Goal: Task Accomplishment & Management: Use online tool/utility

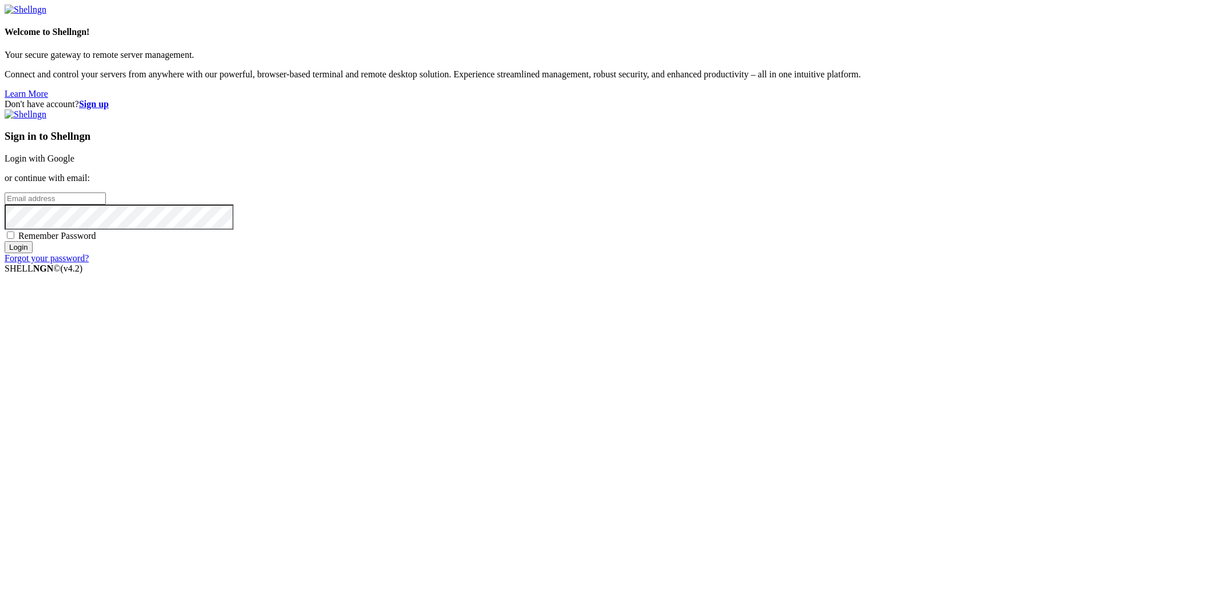
click at [74, 163] on link "Login with Google" at bounding box center [40, 158] width 70 height 10
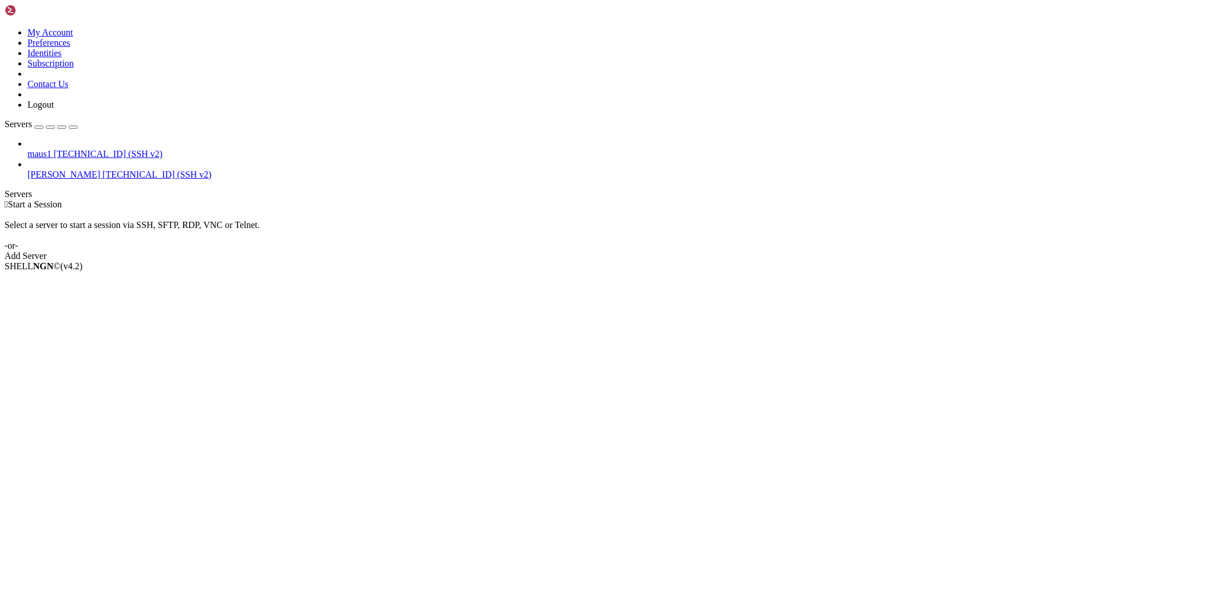
click at [66, 170] on span "[PERSON_NAME]" at bounding box center [63, 175] width 73 height 10
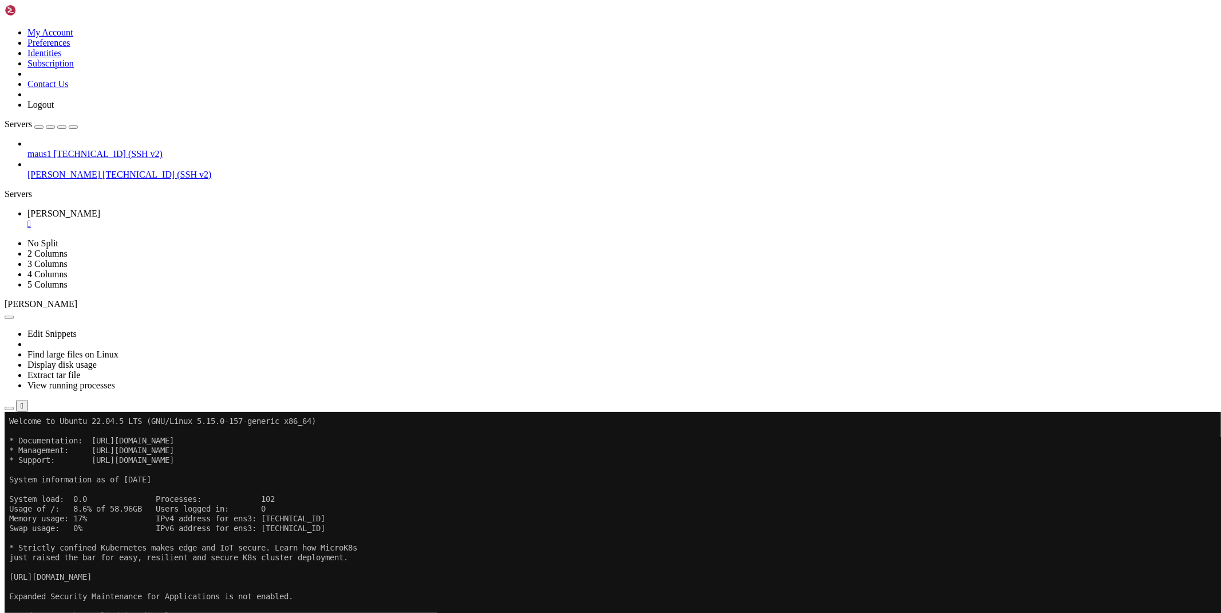
scroll to position [6, 1]
drag, startPoint x: 422, startPoint y: 833, endPoint x: 295, endPoint y: 877, distance: 134.0
click at [9, 408] on icon "button" at bounding box center [9, 408] width 0 height 0
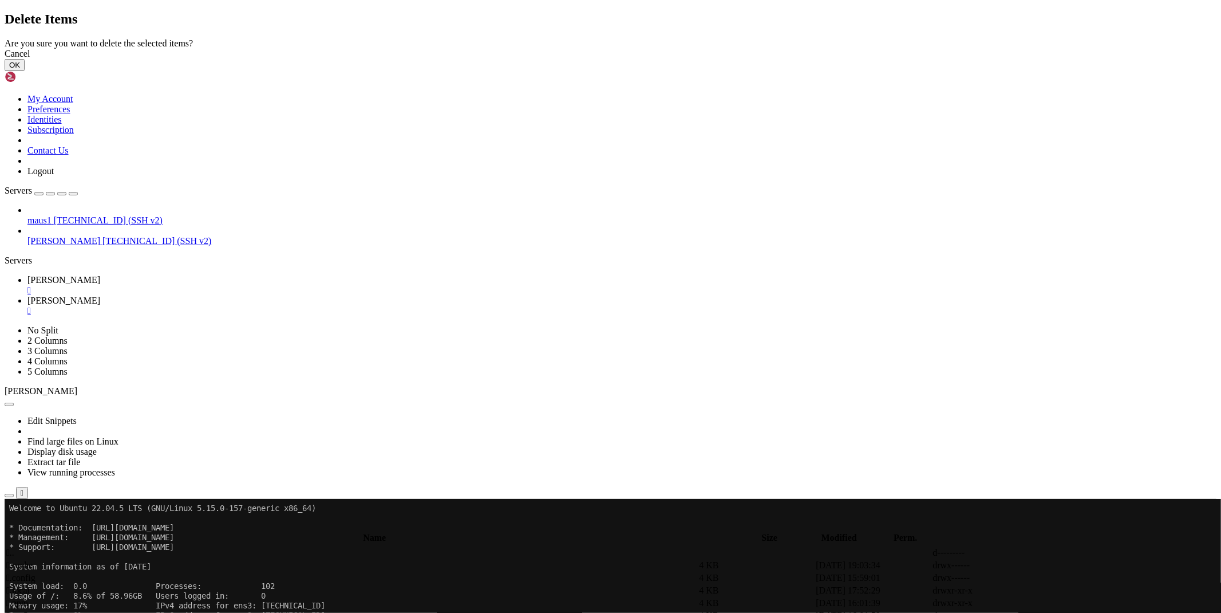
click at [25, 71] on button "OK" at bounding box center [15, 65] width 20 height 12
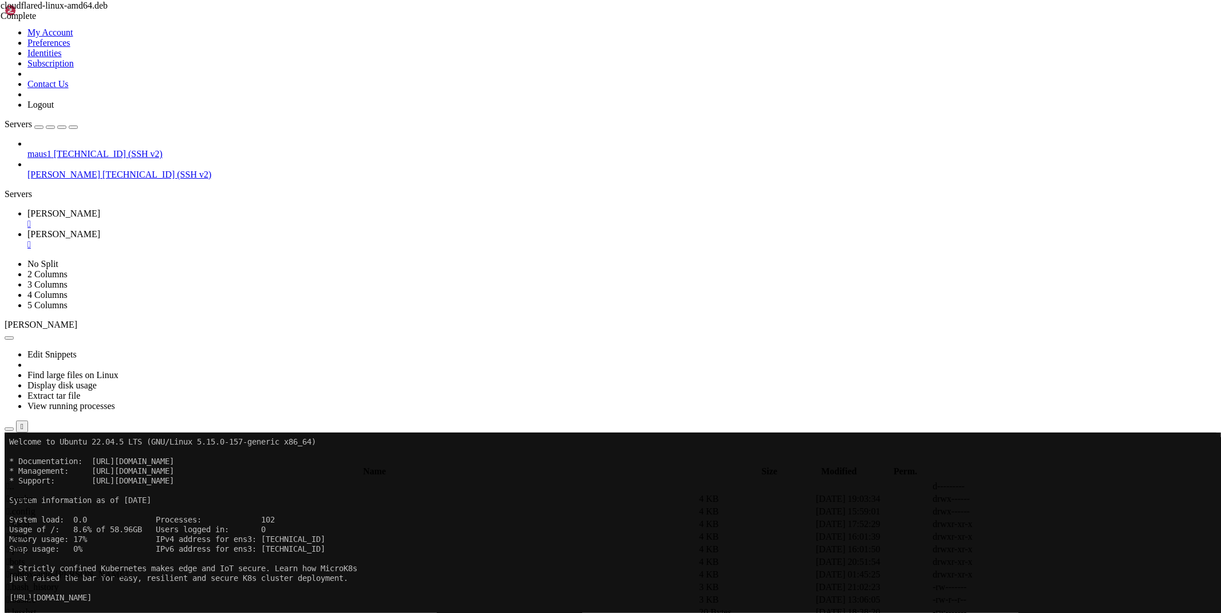
click at [100, 208] on span "[PERSON_NAME]" at bounding box center [63, 213] width 73 height 10
drag, startPoint x: 693, startPoint y: 937, endPoint x: 9, endPoint y: 936, distance: 684.3
copy x-row "[URL][DOMAIN_NAME][DOMAIN_NAME]"
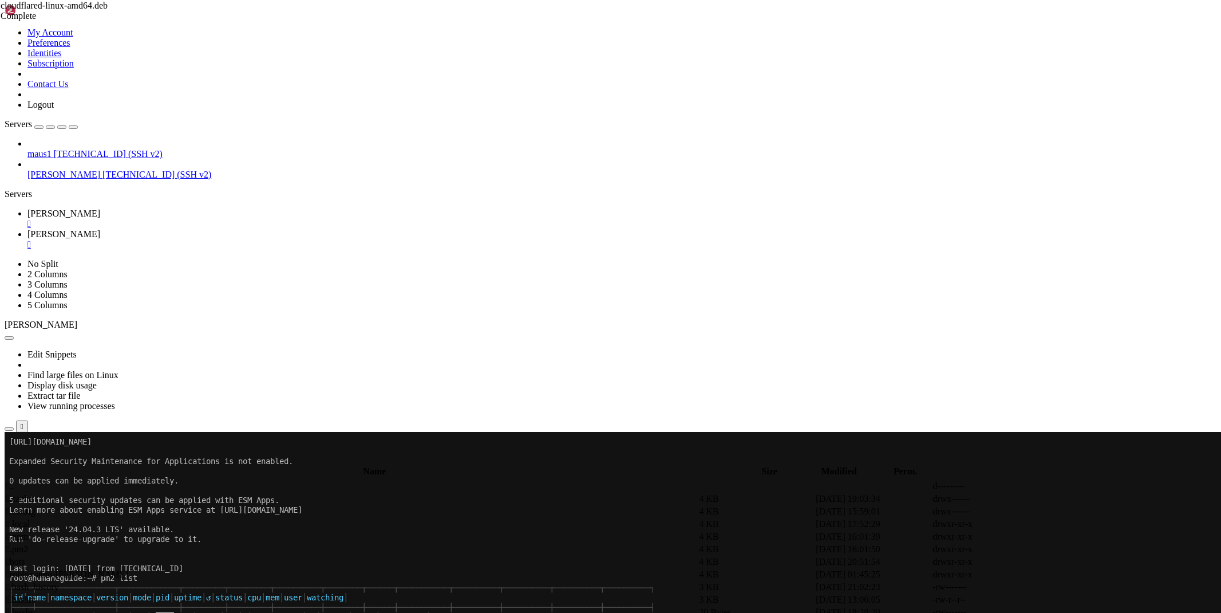
scroll to position [195, 0]
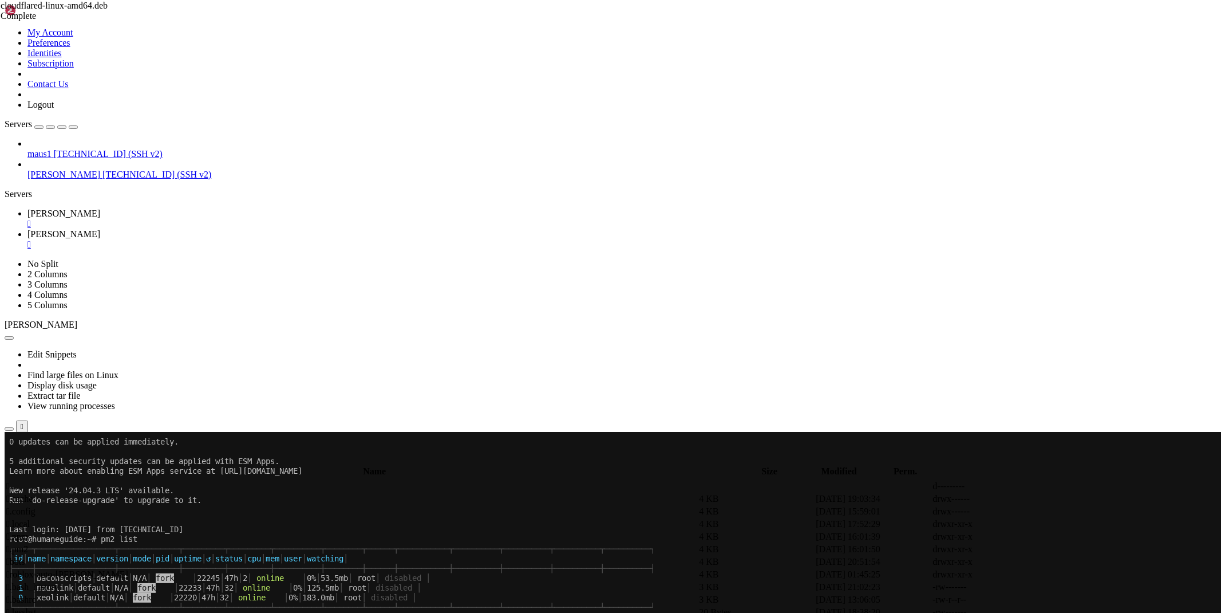
click at [100, 229] on span "[PERSON_NAME]" at bounding box center [63, 234] width 73 height 10
click at [14, 481] on span " .." at bounding box center [10, 486] width 8 height 10
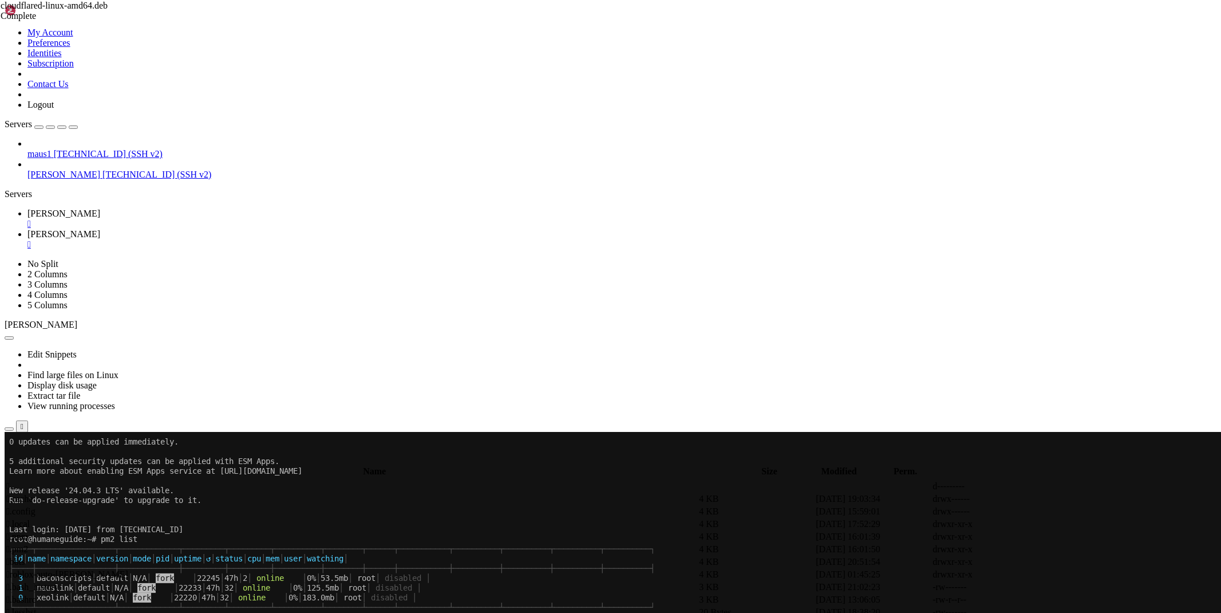
click at [14, 481] on span " .." at bounding box center [10, 486] width 8 height 10
click at [21, 531] on span " etc" at bounding box center [13, 536] width 14 height 10
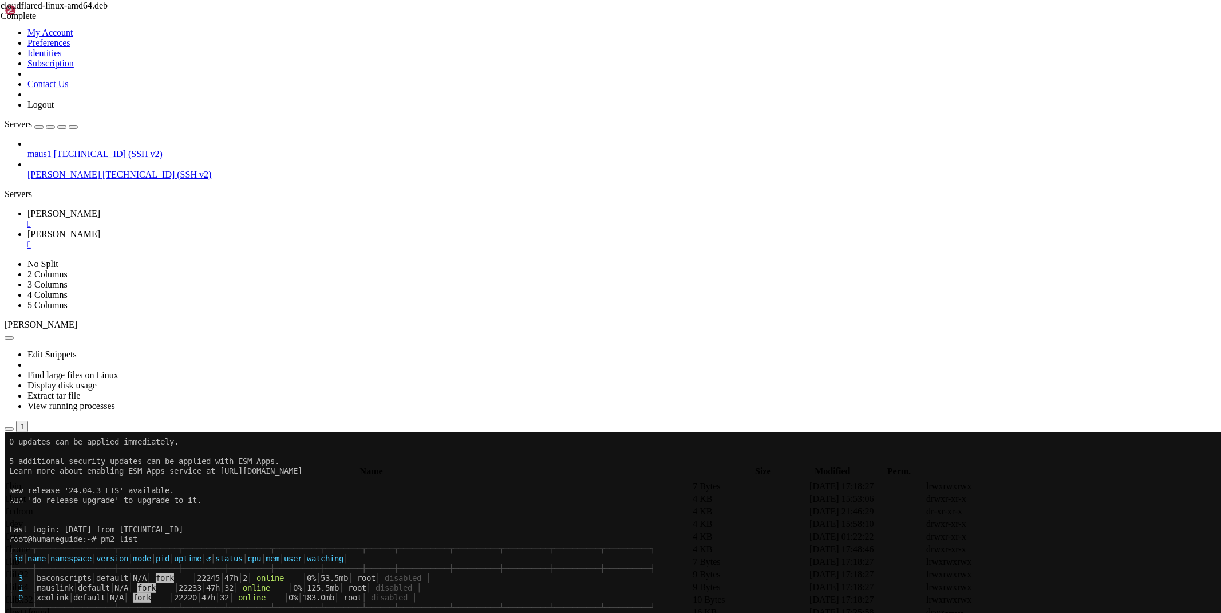
click at [21, 531] on span " etc" at bounding box center [13, 536] width 14 height 10
type input "/etc"
click at [124, 461] on div "submit" at bounding box center [124, 461] width 0 height 0
click at [27, 208] on icon at bounding box center [27, 213] width 0 height 10
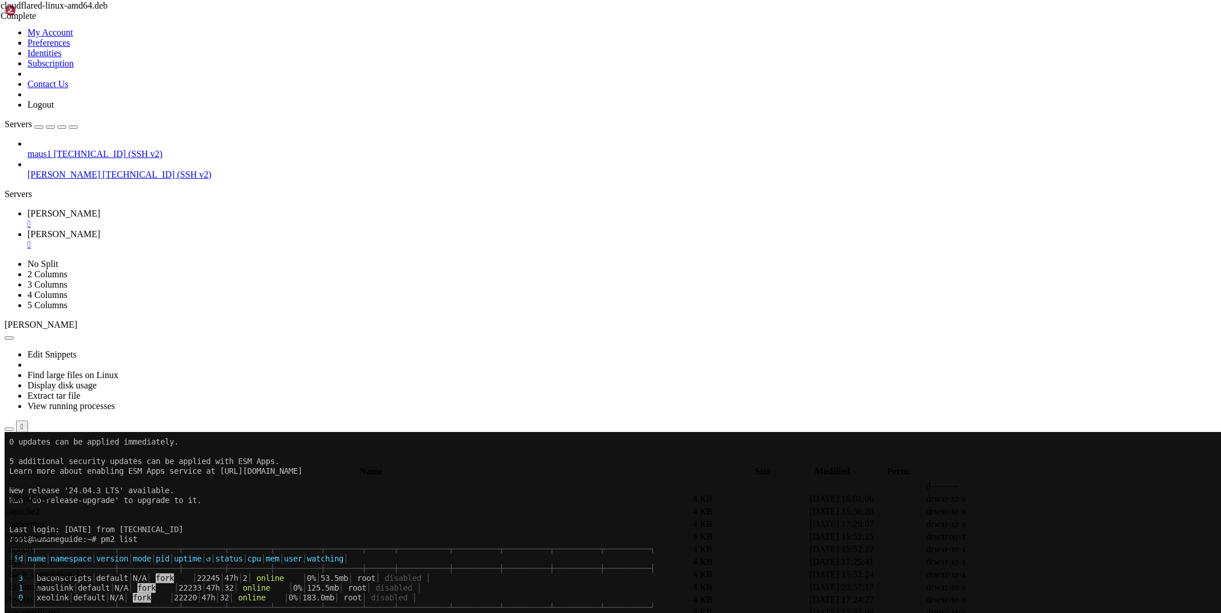
scroll to position [214, 0]
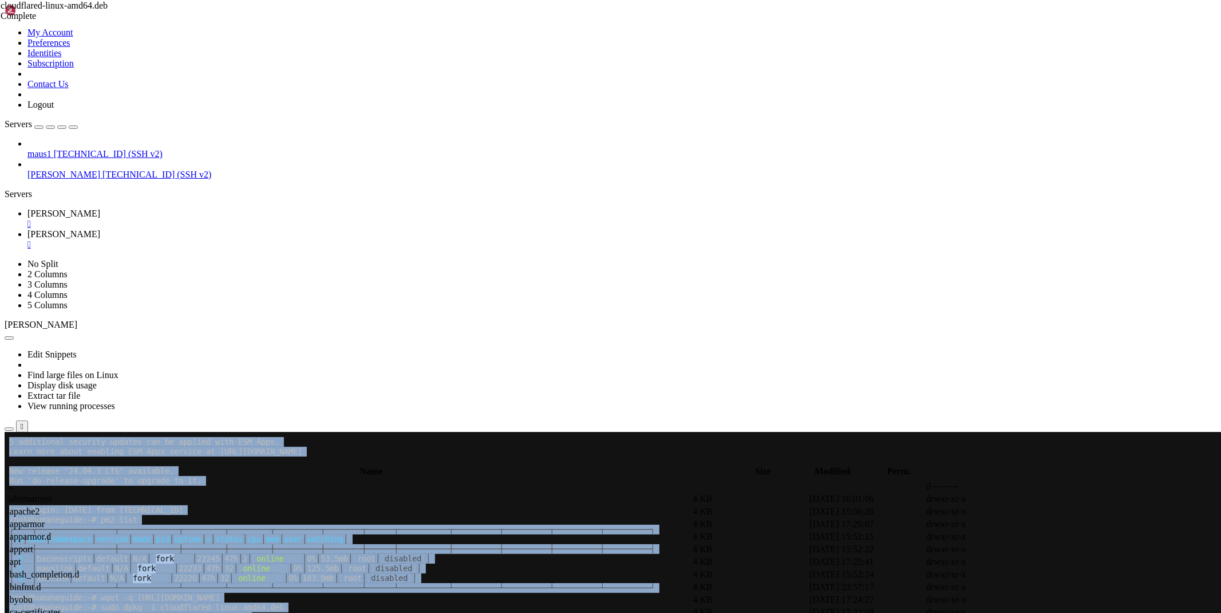
drag, startPoint x: 123, startPoint y: 973, endPoint x: 109, endPoint y: 960, distance: 19.4
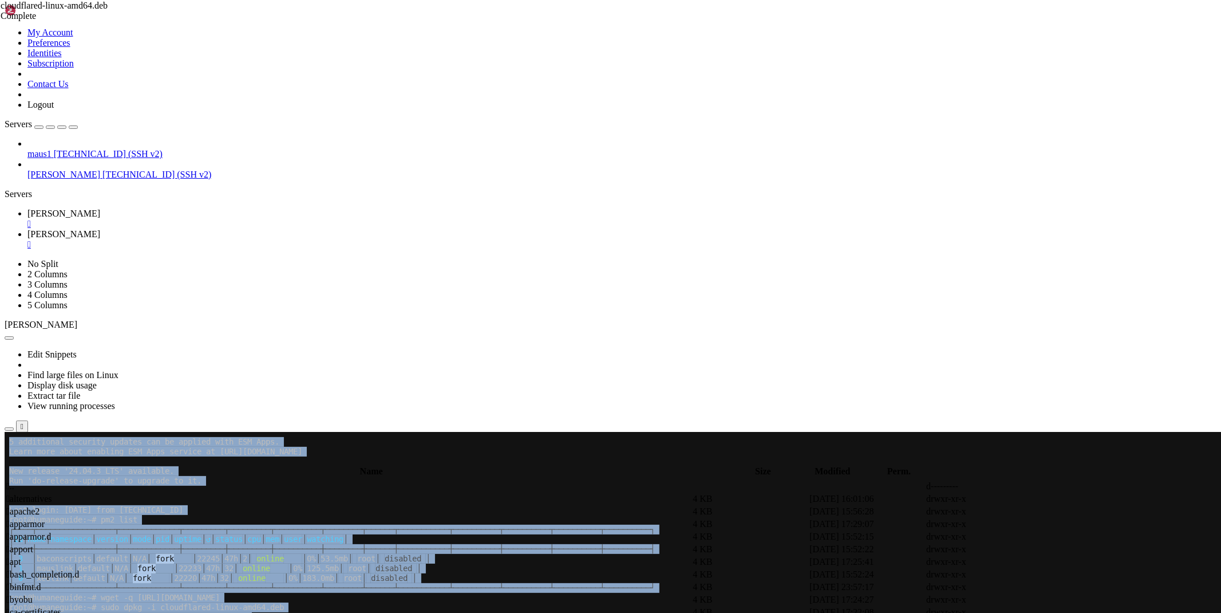
drag, startPoint x: 147, startPoint y: 972, endPoint x: 96, endPoint y: 937, distance: 61.8
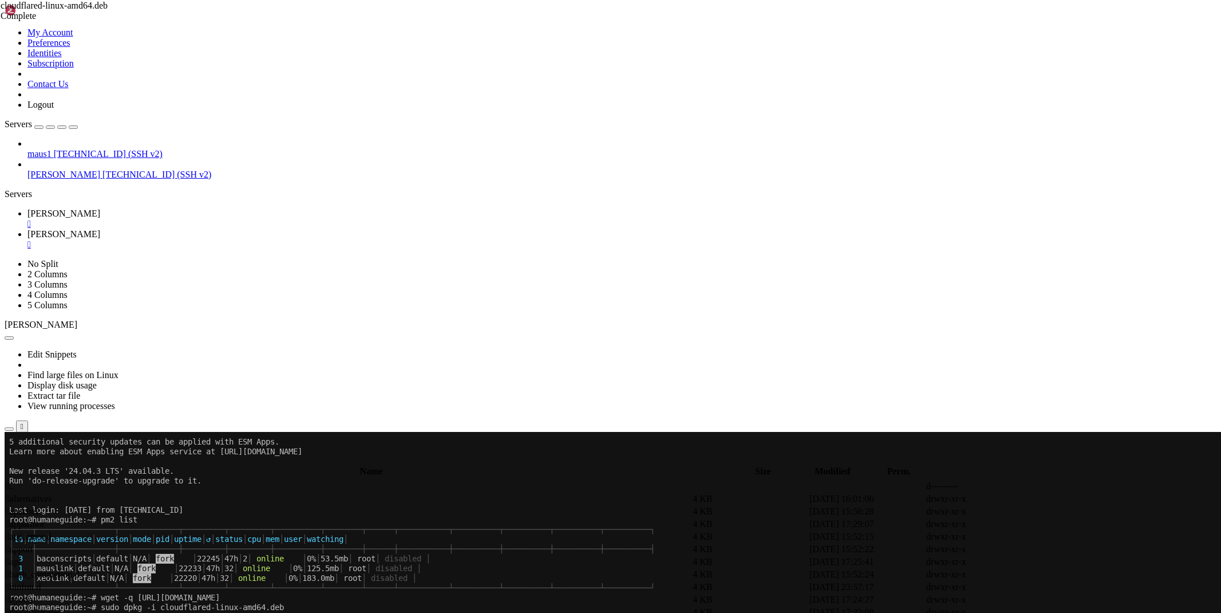
drag, startPoint x: 128, startPoint y: 966, endPoint x: 11, endPoint y: 895, distance: 137.2
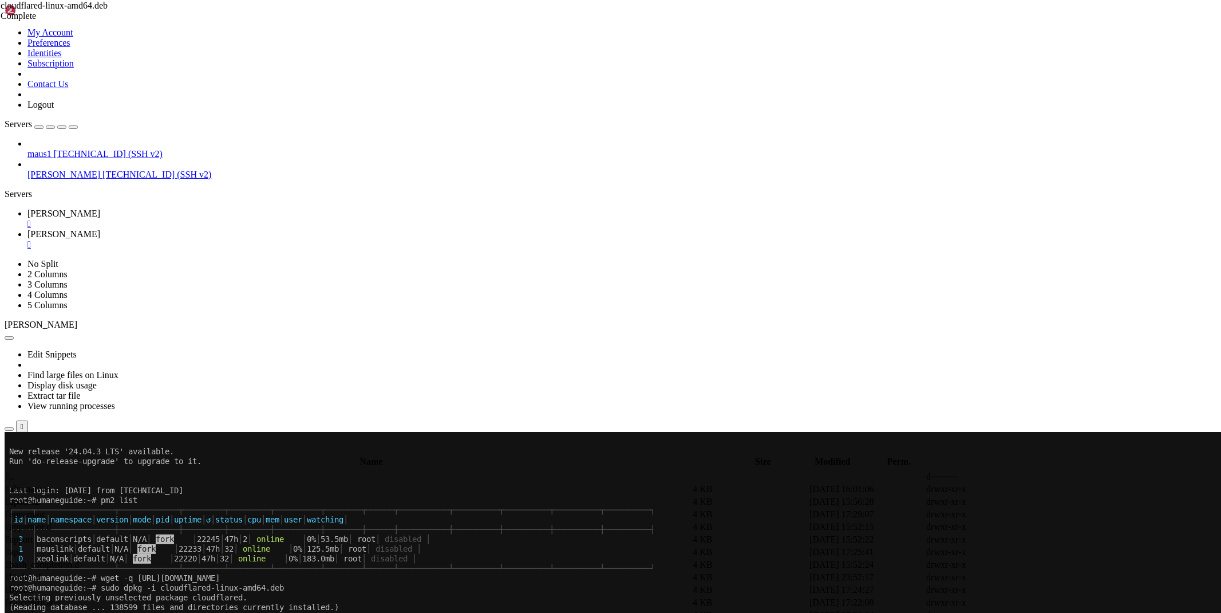
scroll to position [233, 0]
drag, startPoint x: 127, startPoint y: 965, endPoint x: 11, endPoint y: 878, distance: 144.3
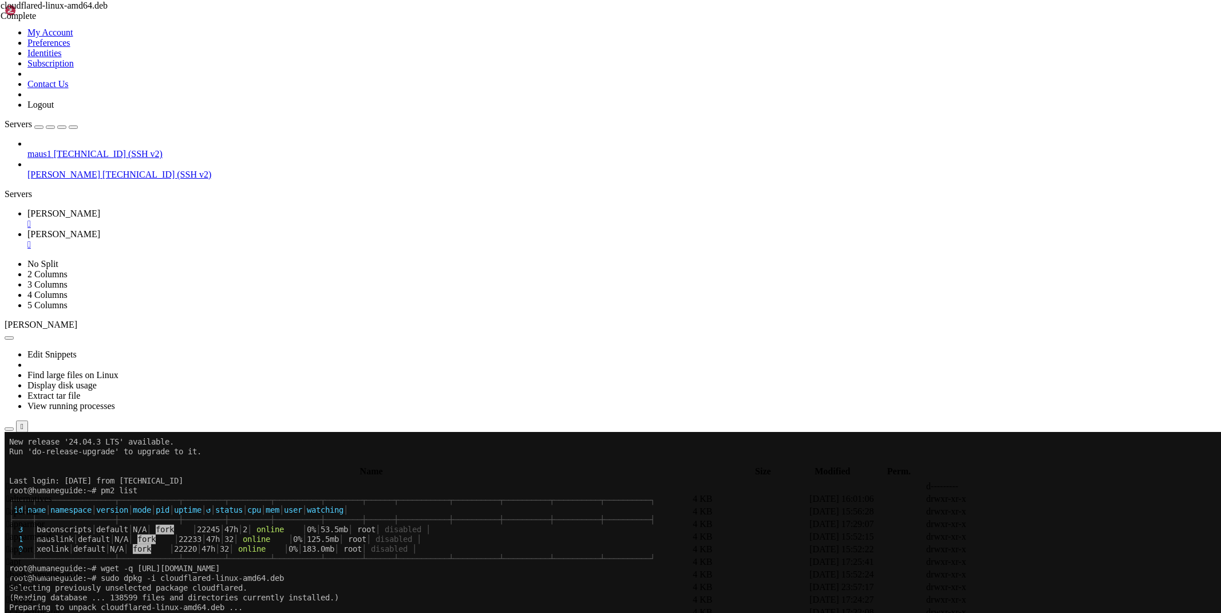
scroll to position [253, 0]
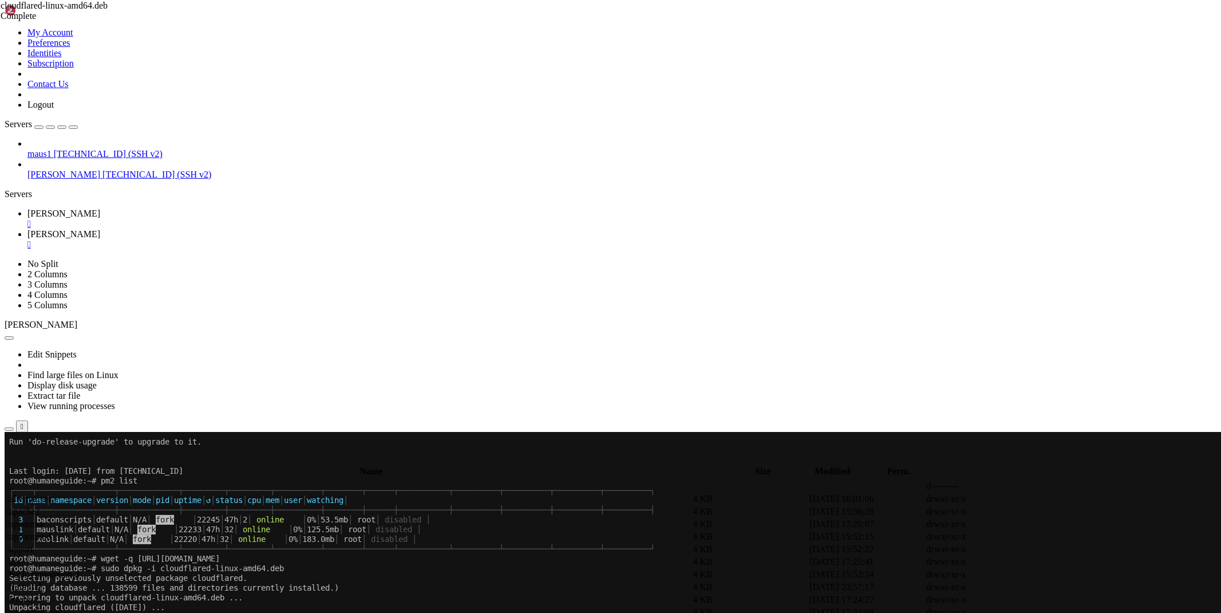
click at [230, 229] on link "[PERSON_NAME] " at bounding box center [621, 239] width 1189 height 21
click at [124, 461] on div "submit" at bounding box center [124, 461] width 0 height 0
click at [52, 612] on span " cloudflared" at bounding box center [28, 625] width 45 height 10
type input "/etc/cloudflared"
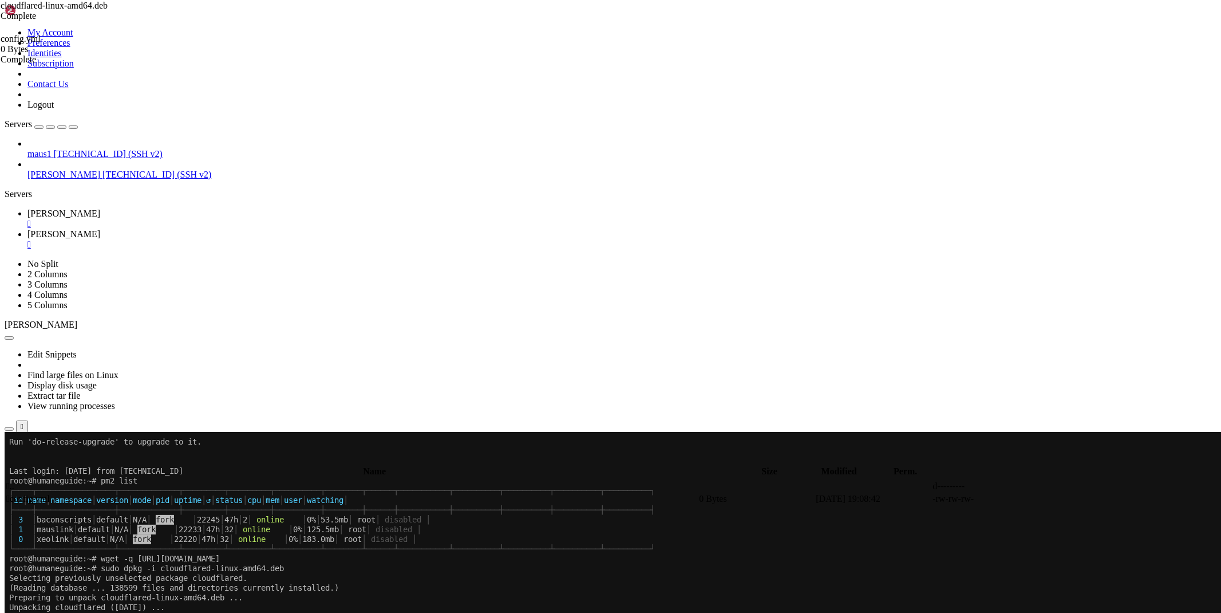
click at [1050, 499] on icon at bounding box center [1050, 499] width 0 height 0
click at [254, 239] on div "" at bounding box center [621, 244] width 1189 height 10
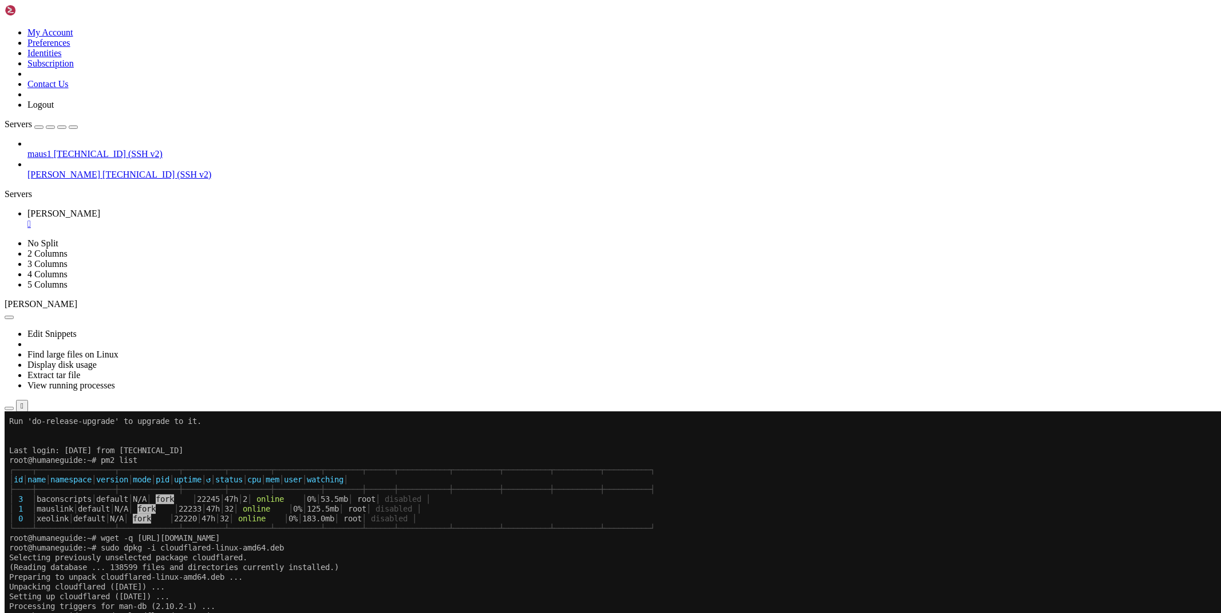
drag, startPoint x: 258, startPoint y: 425, endPoint x: 378, endPoint y: 536, distance: 163.3
click at [9, 408] on icon "button" at bounding box center [9, 408] width 0 height 0
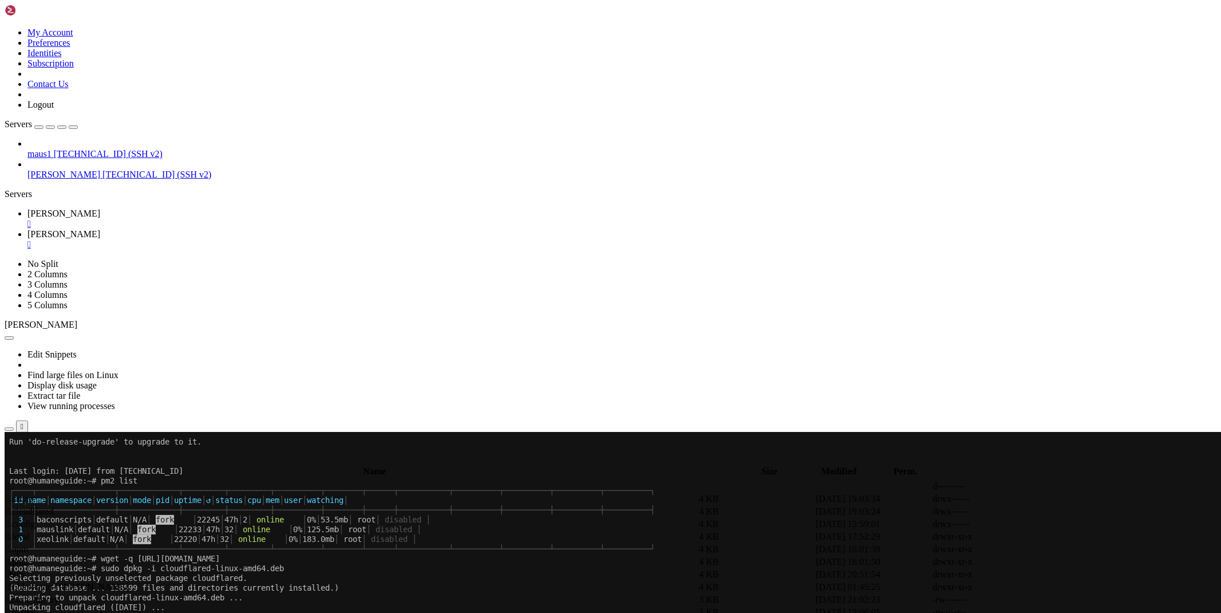
click at [14, 481] on span " .." at bounding box center [10, 486] width 8 height 10
click at [195, 531] on td " etc" at bounding box center [348, 536] width 685 height 11
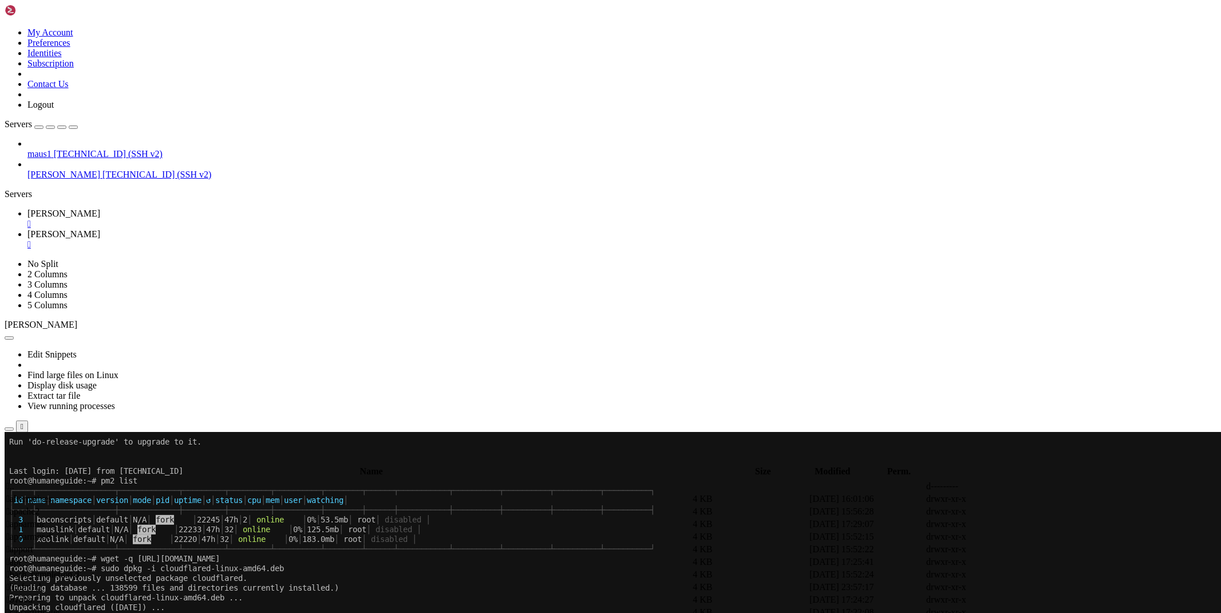
click at [52, 612] on span " cloudflared" at bounding box center [28, 625] width 45 height 10
click at [181, 612] on td " cloudflared" at bounding box center [348, 624] width 685 height 11
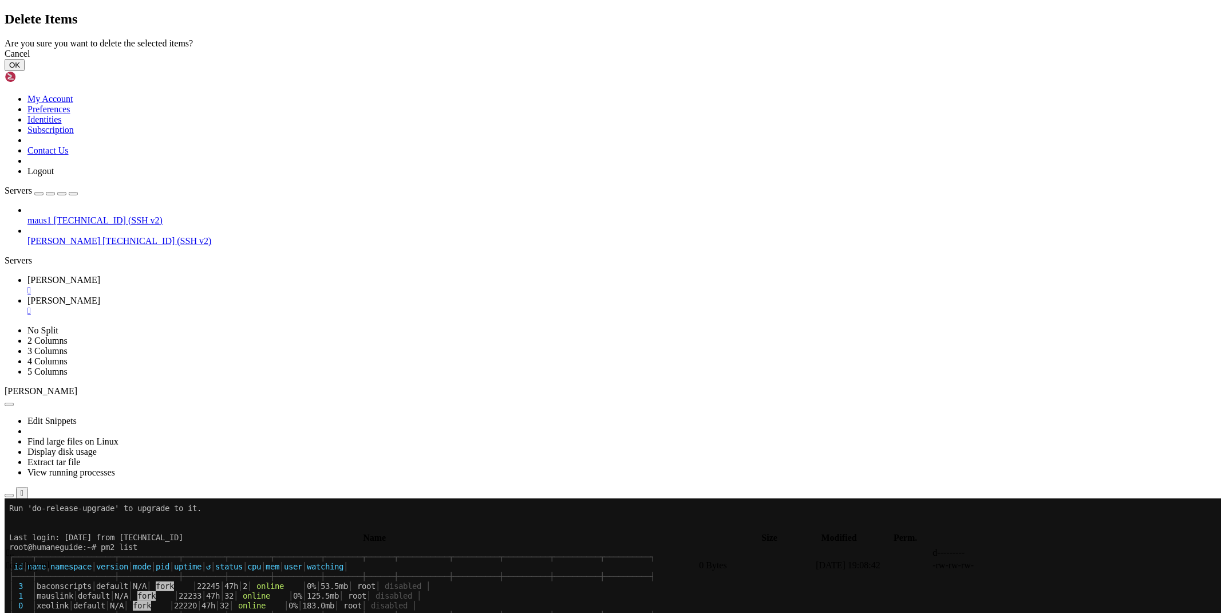
click at [25, 71] on button "OK" at bounding box center [15, 65] width 20 height 12
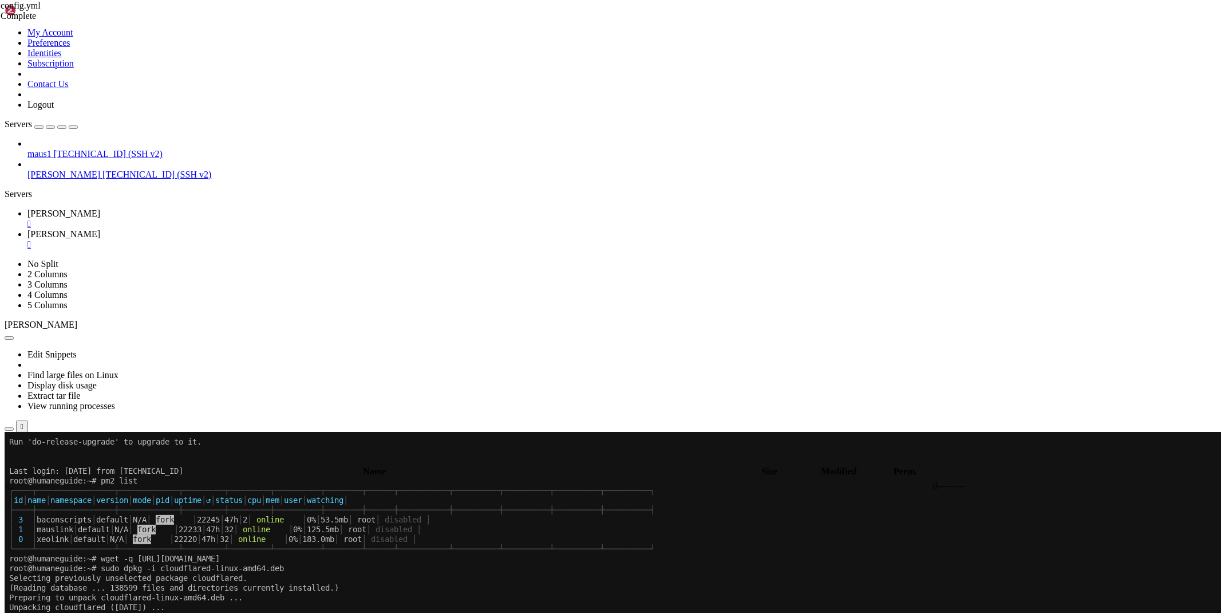
drag, startPoint x: 195, startPoint y: 330, endPoint x: 144, endPoint y: 373, distance: 66.6
click at [202, 480] on td " .." at bounding box center [352, 485] width 692 height 11
click at [100, 208] on span "[PERSON_NAME]" at bounding box center [63, 213] width 73 height 10
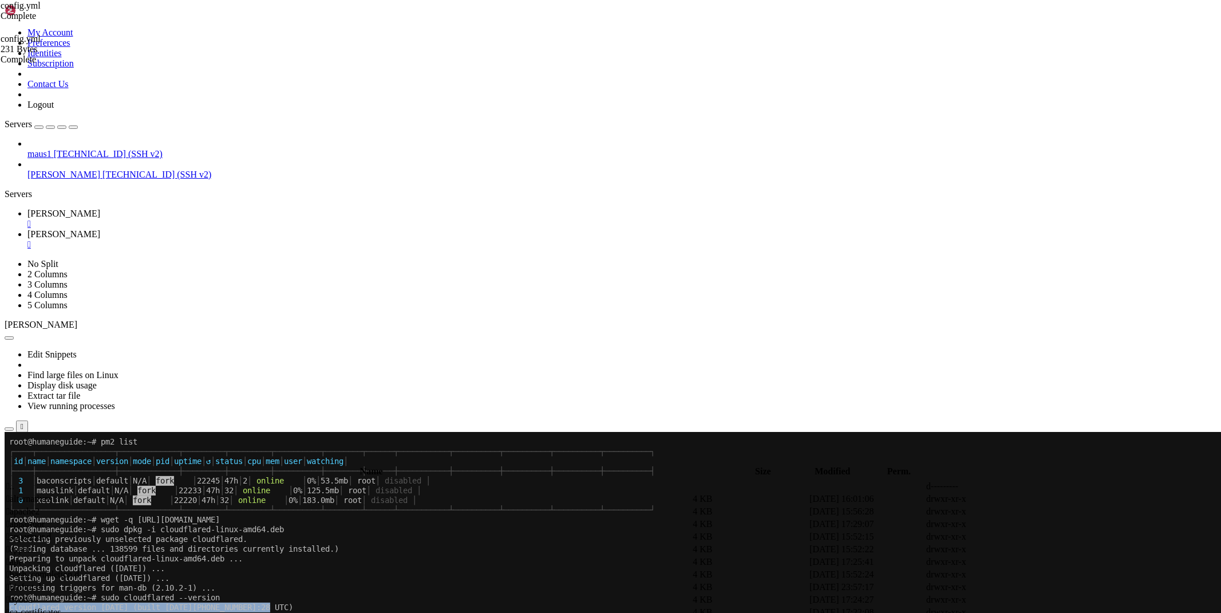
scroll to position [292, 0]
click at [227, 229] on link "[PERSON_NAME] " at bounding box center [621, 239] width 1189 height 21
click at [14, 481] on span " .." at bounding box center [10, 486] width 8 height 10
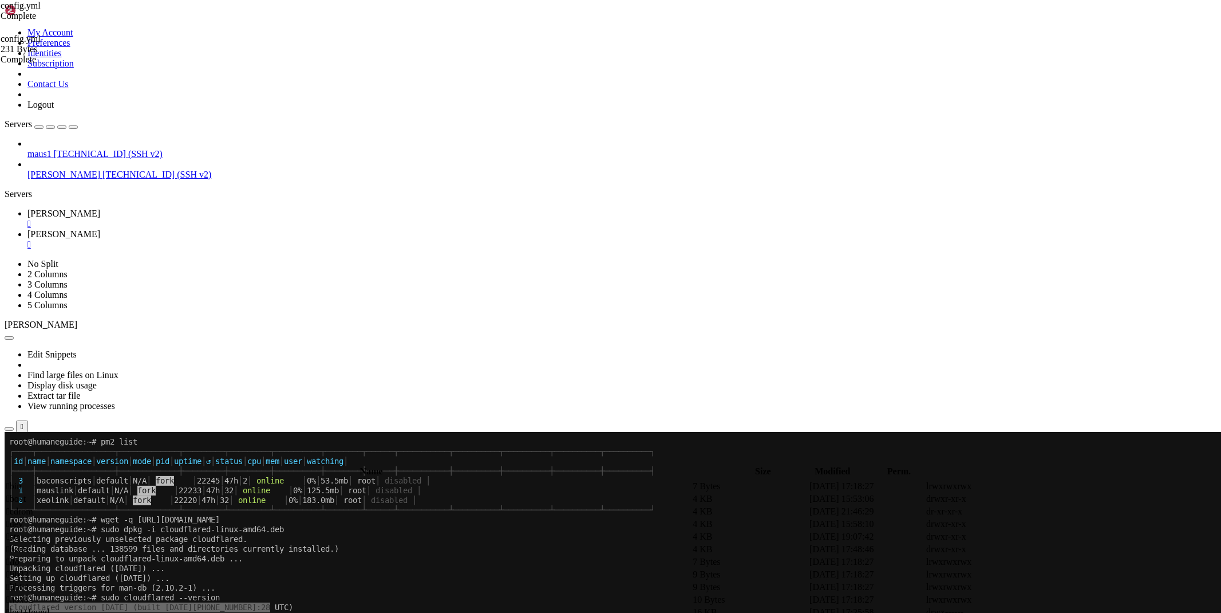
click at [38, 582] on span " bybsapi" at bounding box center [22, 587] width 32 height 10
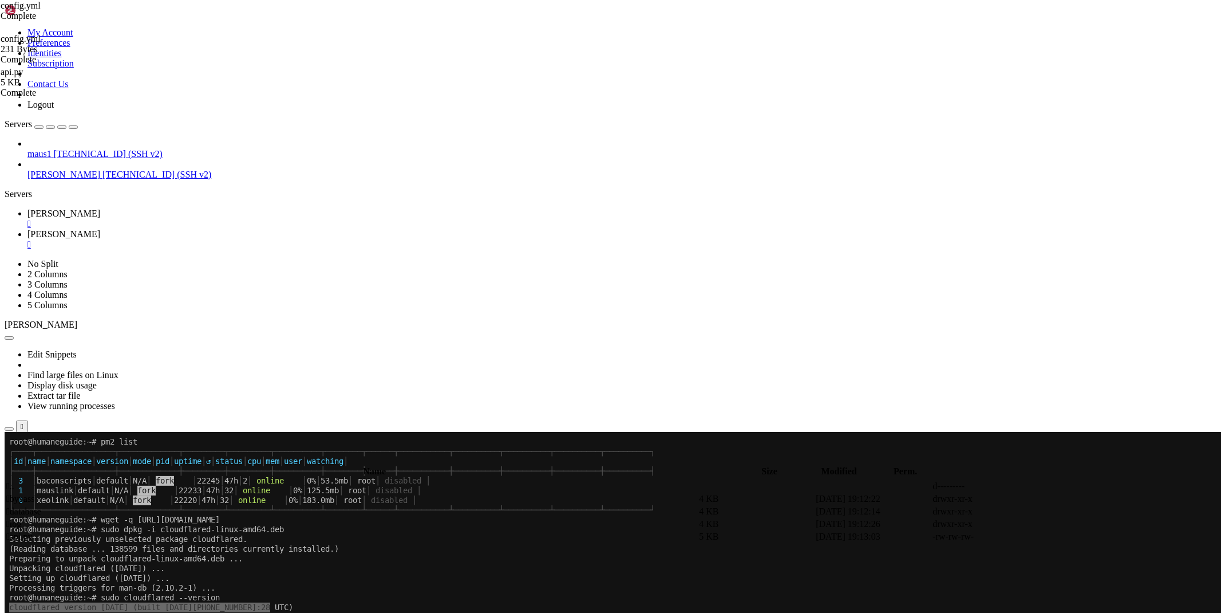
click at [34, 494] on span " bypass" at bounding box center [20, 499] width 28 height 10
click at [14, 481] on span " .." at bounding box center [10, 486] width 8 height 10
click at [41, 506] on span " database" at bounding box center [23, 511] width 35 height 10
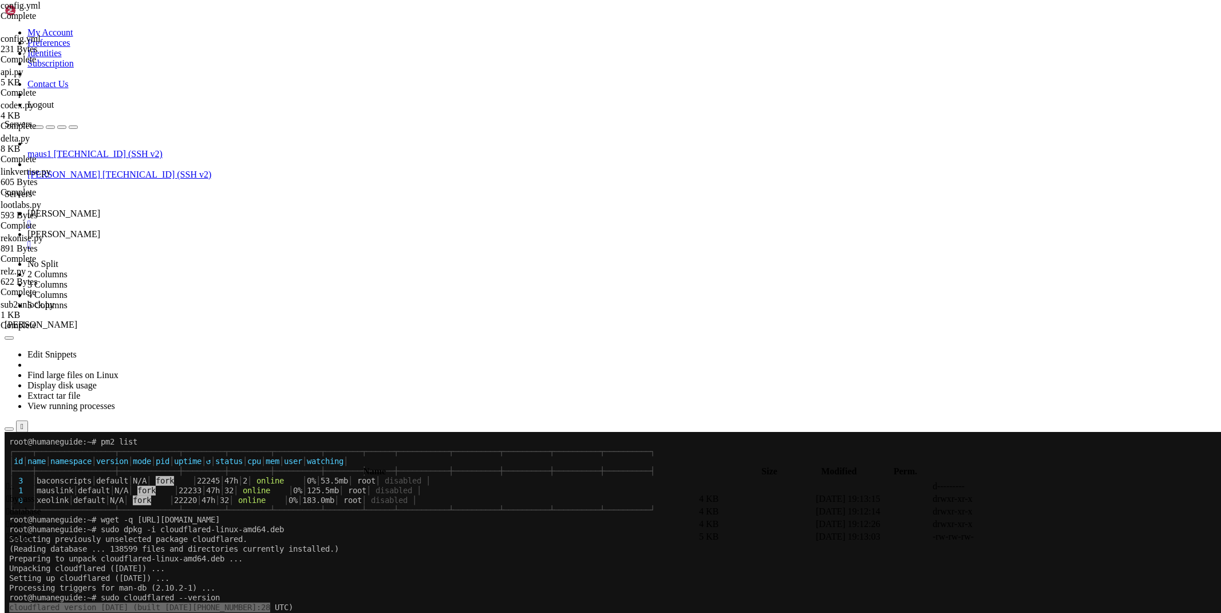
click at [41, 506] on span " database" at bounding box center [23, 511] width 35 height 10
click at [14, 481] on span " .." at bounding box center [10, 486] width 8 height 10
click at [21, 519] on span " log" at bounding box center [13, 524] width 15 height 10
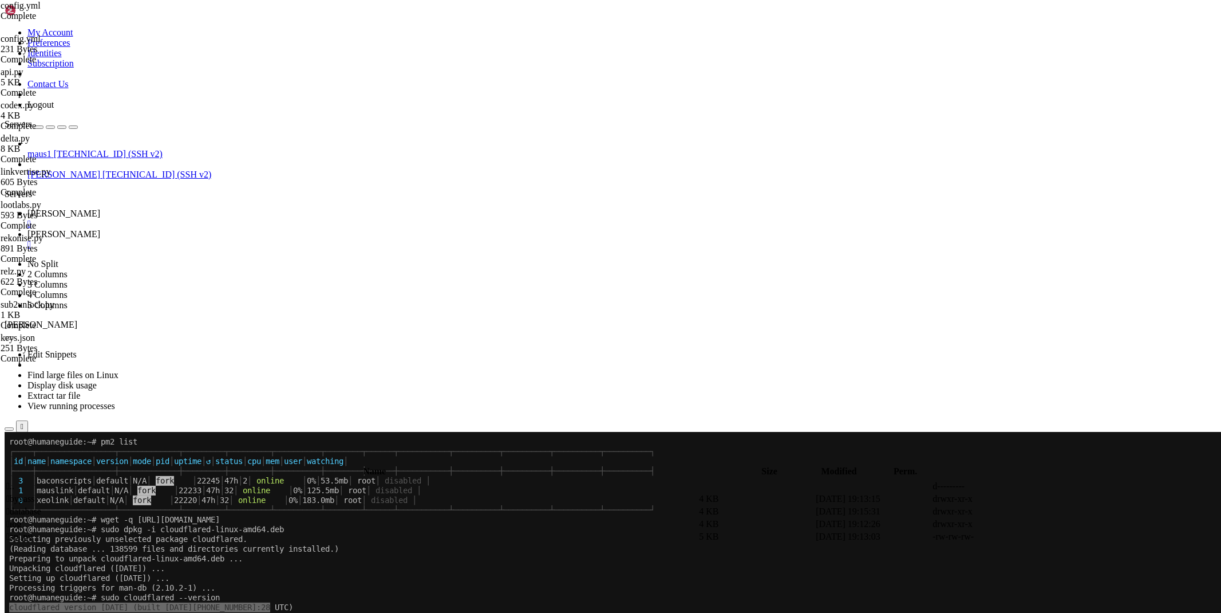
click at [21, 519] on span " log" at bounding box center [13, 524] width 15 height 10
click at [158, 208] on link "[PERSON_NAME] " at bounding box center [621, 218] width 1189 height 21
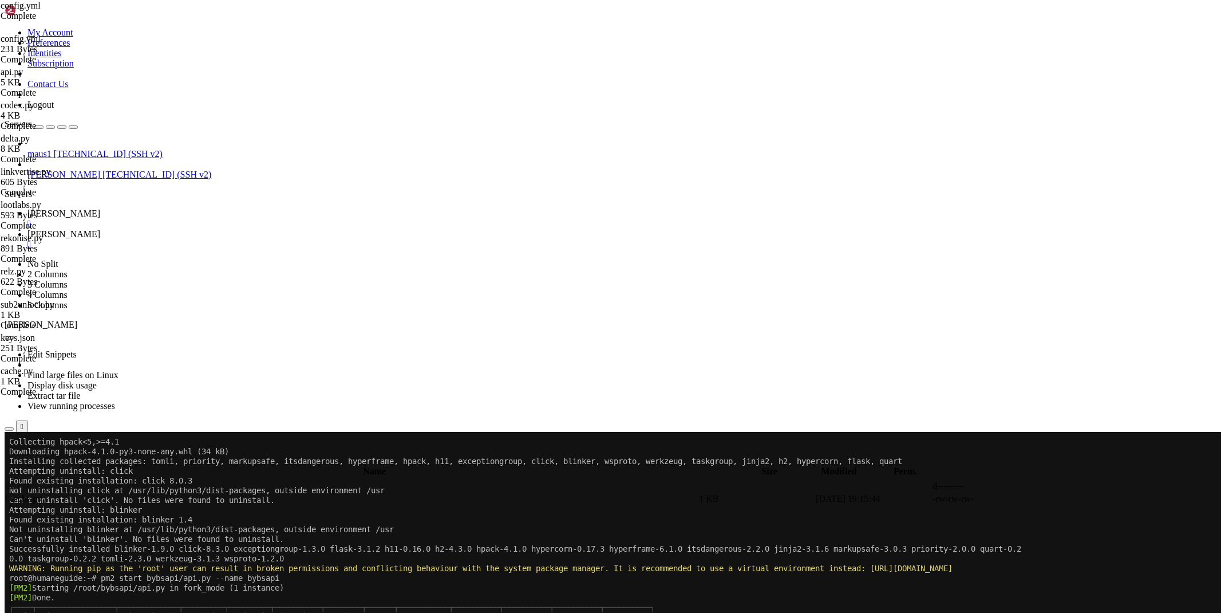
scroll to position [1256, 0]
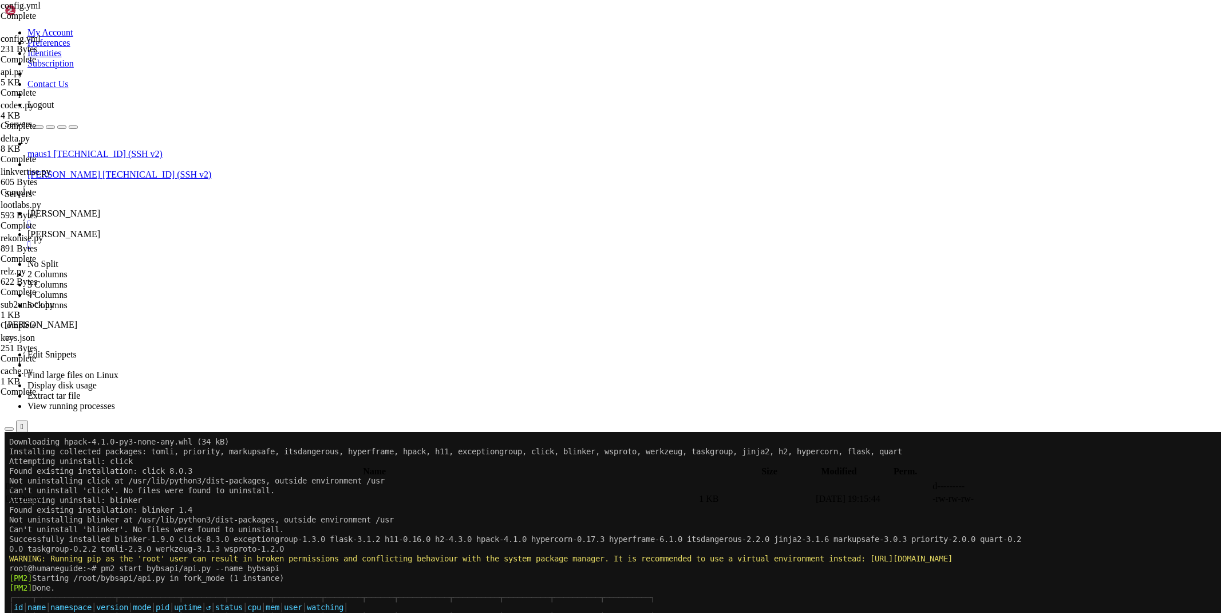
scroll to position [1266, 0]
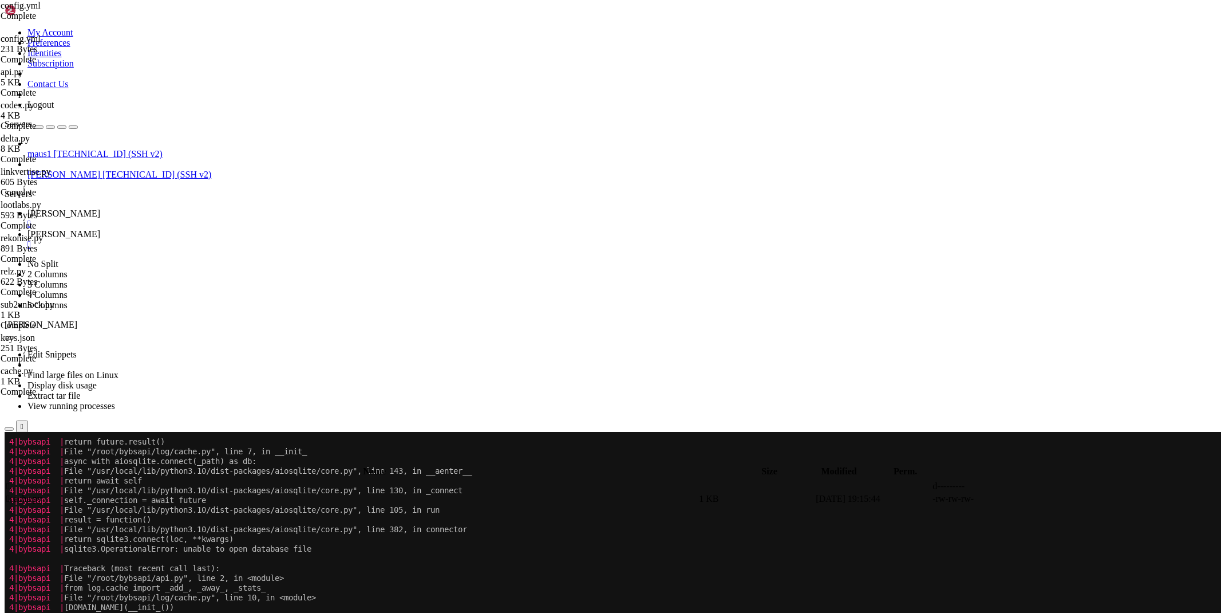
scroll to position [2044, 0]
click at [100, 229] on span "[PERSON_NAME]" at bounding box center [63, 234] width 73 height 10
click at [182, 480] on td " .." at bounding box center [352, 485] width 692 height 11
click at [100, 208] on span "[PERSON_NAME]" at bounding box center [63, 213] width 73 height 10
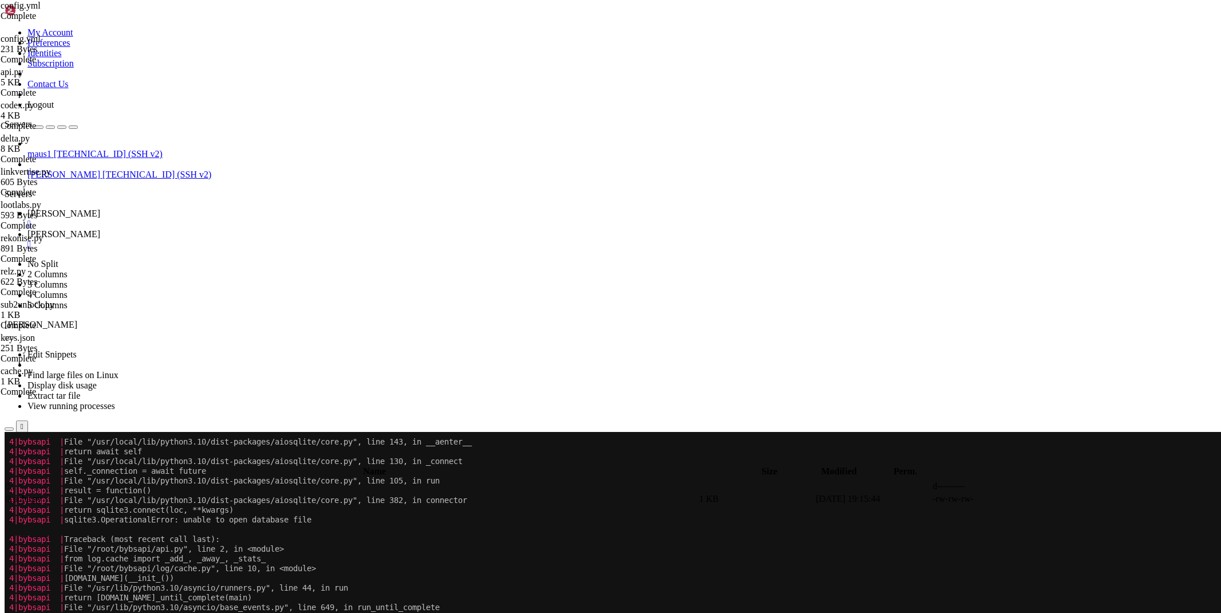
scroll to position [2142, 0]
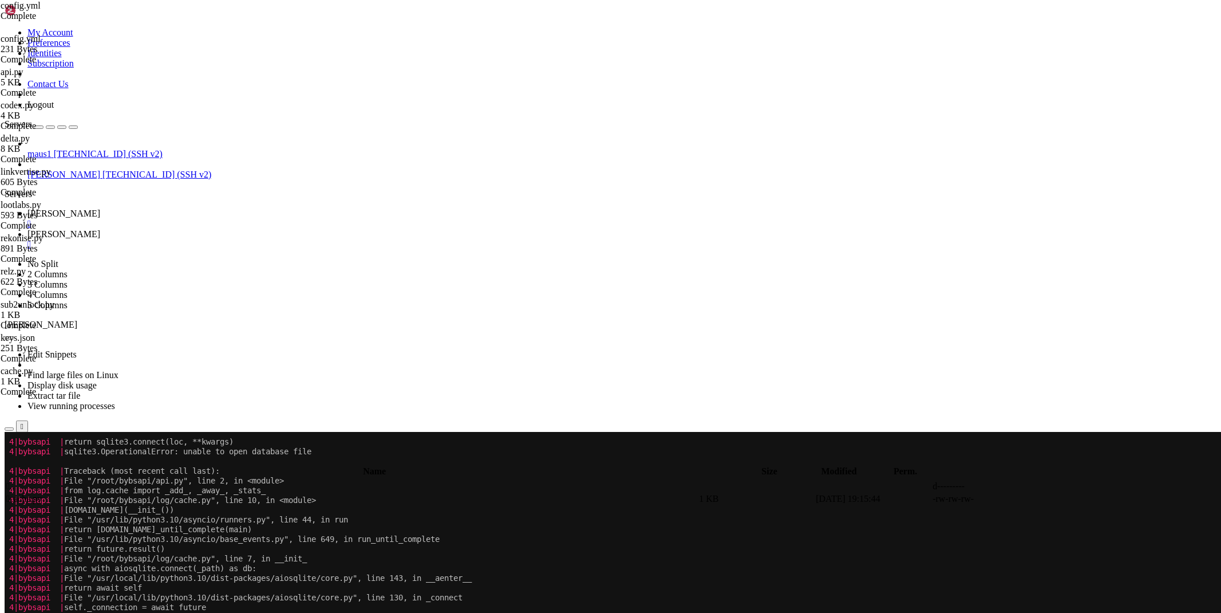
click at [100, 229] on span "[PERSON_NAME]" at bounding box center [63, 234] width 73 height 10
click at [178, 480] on td " .." at bounding box center [352, 485] width 692 height 11
click at [21, 519] on span " log" at bounding box center [13, 524] width 15 height 10
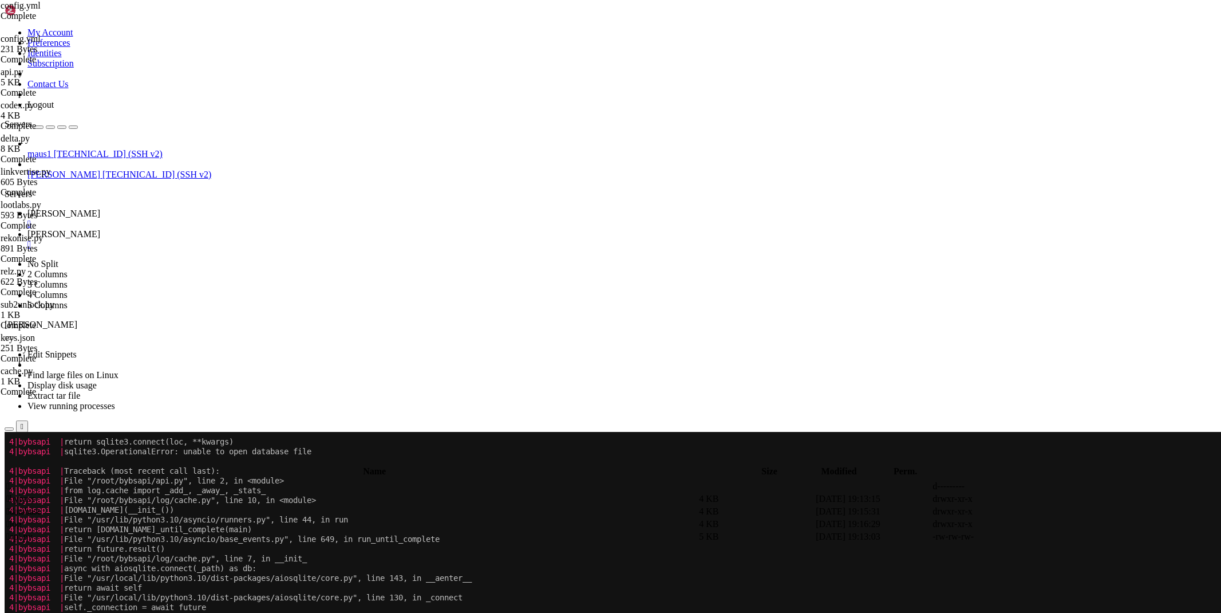
type input "/root/bybsapi/log"
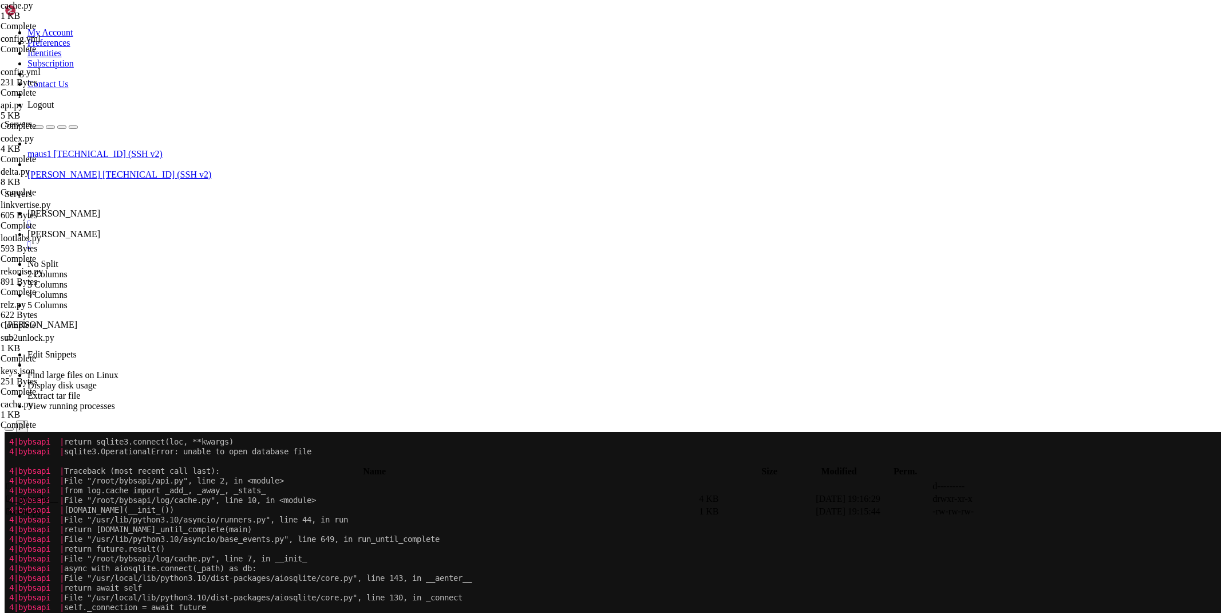
type textarea "_path = '/root/bybsapi/database/cache.db'"
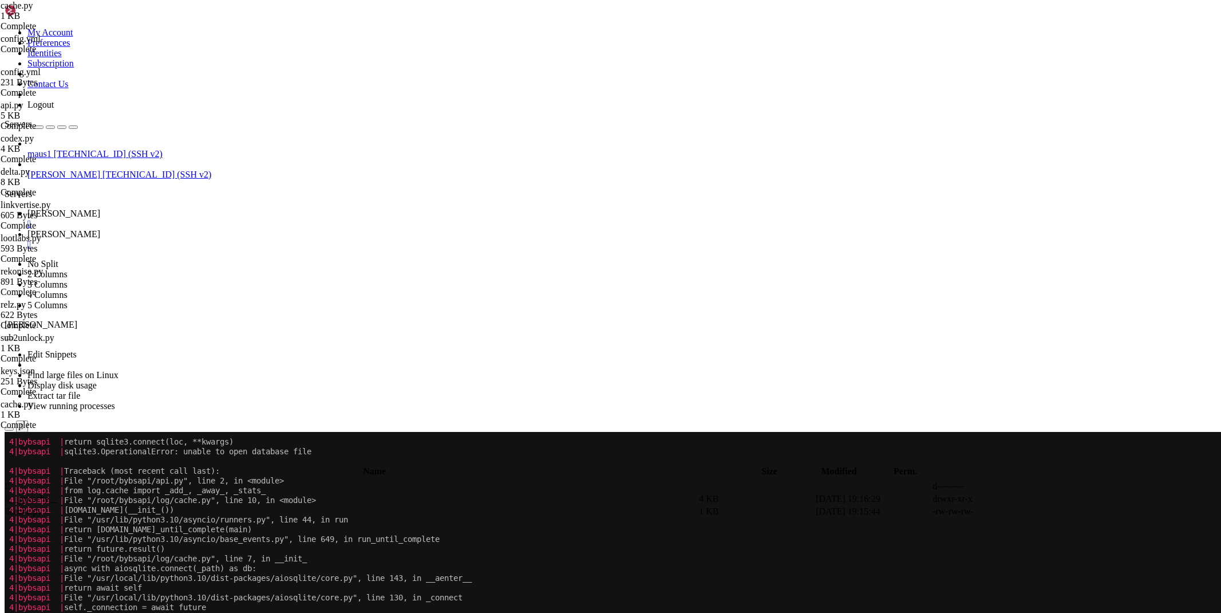
click at [14, 481] on span " .." at bounding box center [10, 486] width 8 height 10
type input "/root/bybsapi"
click at [1050, 537] on icon at bounding box center [1050, 537] width 0 height 0
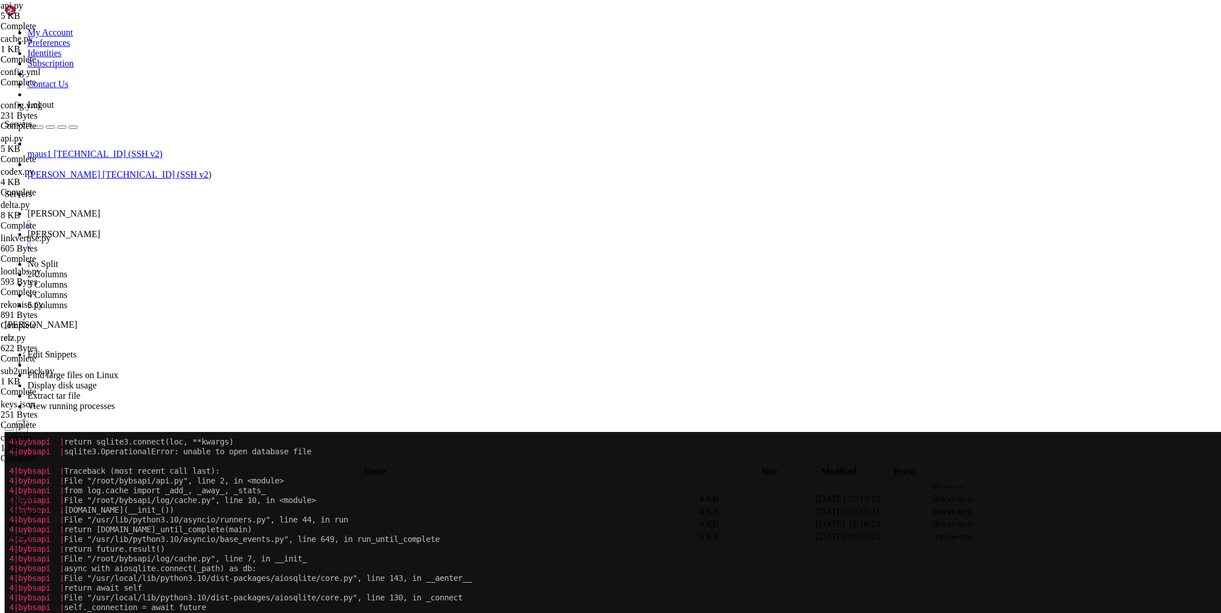
type textarea "async with [DOMAIN_NAME]('/root/bybsapi/database/keys.json', 'r', encoding='utf…"
click at [100, 208] on span "[PERSON_NAME]" at bounding box center [63, 213] width 73 height 10
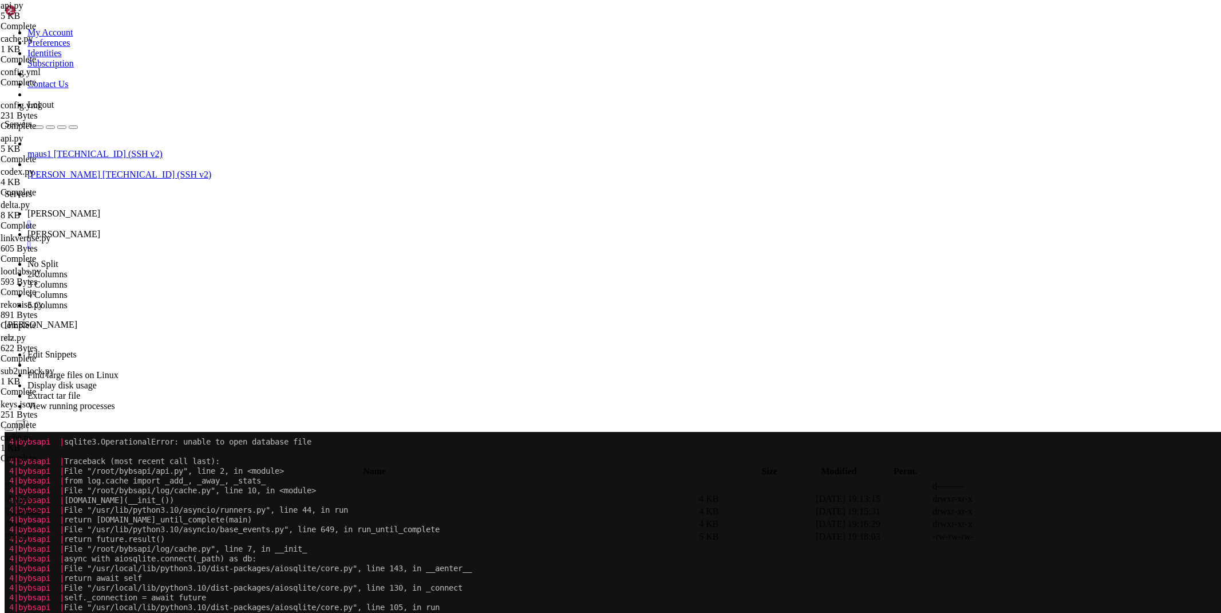
scroll to position [2248, 0]
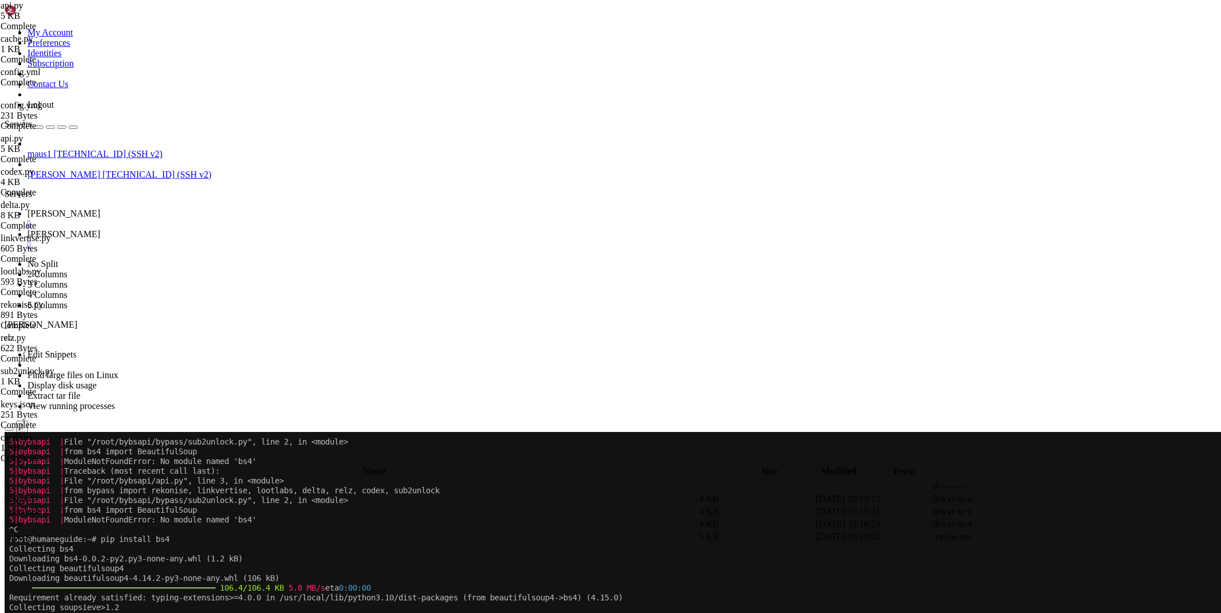
scroll to position [3290, 0]
drag, startPoint x: 1132, startPoint y: 605, endPoint x: 1172, endPoint y: 608, distance: 39.6
copy span "[TECHNICAL_ID]"
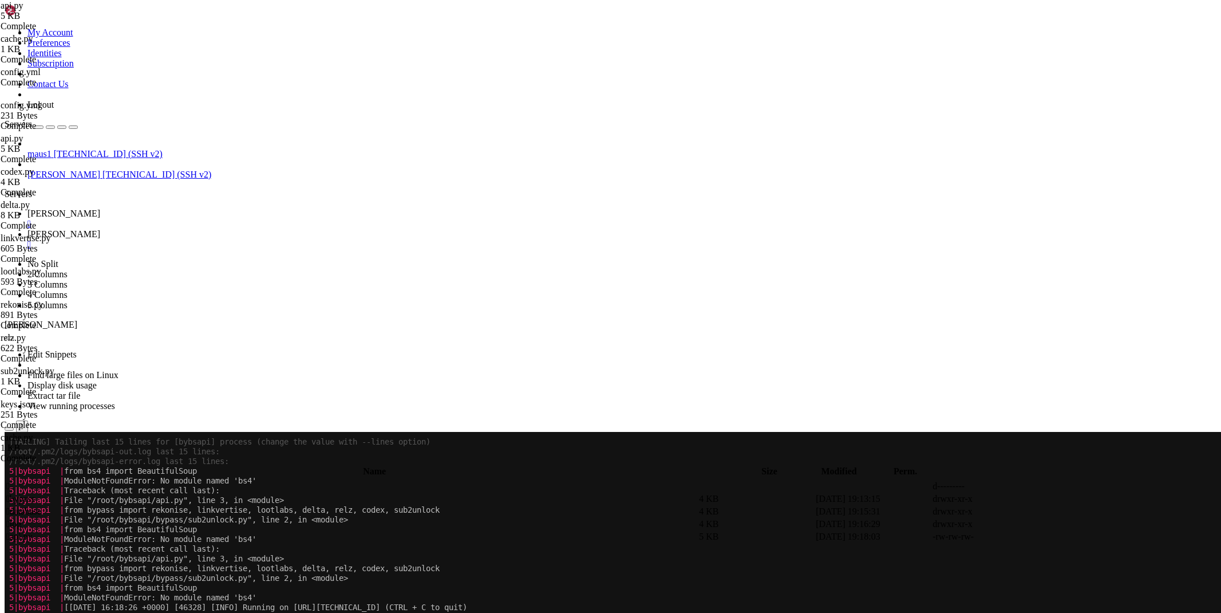
scroll to position [3699, 0]
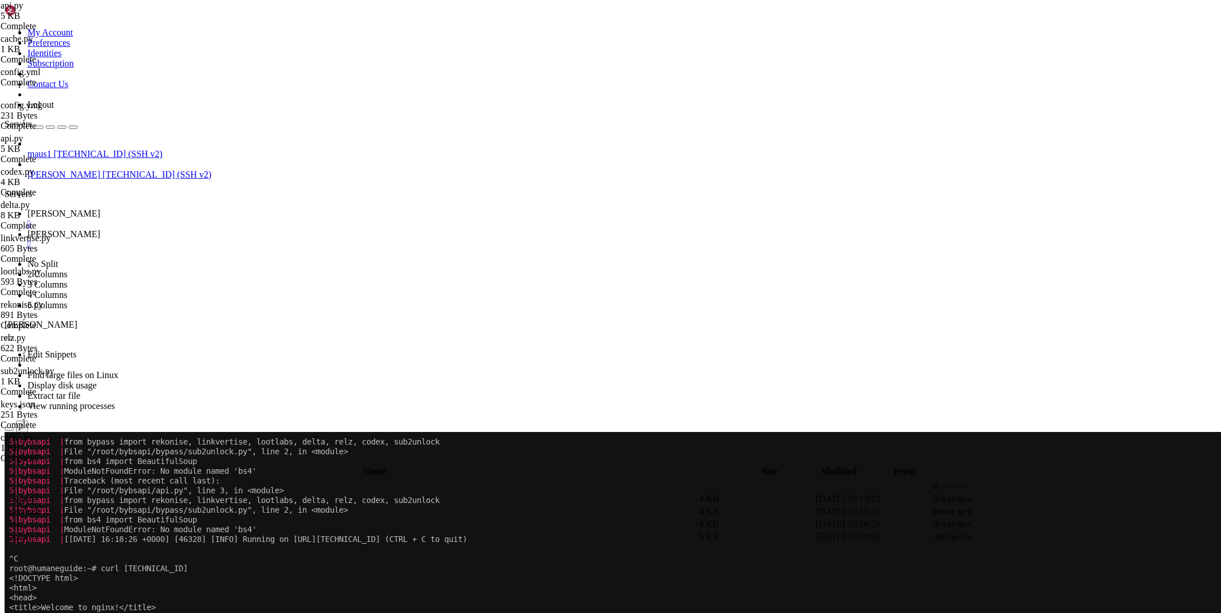
drag, startPoint x: 257, startPoint y: 1023, endPoint x: 9, endPoint y: 901, distance: 275.8
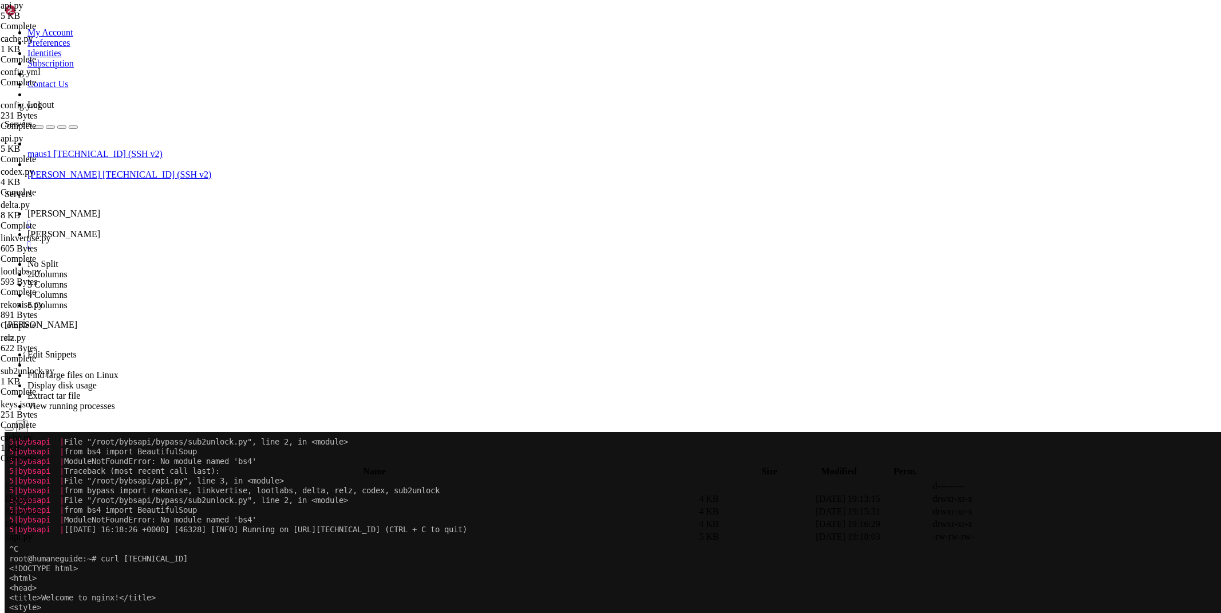
click at [27, 229] on icon at bounding box center [27, 234] width 0 height 10
click at [100, 208] on span "[PERSON_NAME]" at bounding box center [63, 213] width 73 height 10
click at [437, 552] on x-row "^C" at bounding box center [542, 548] width 1067 height 10
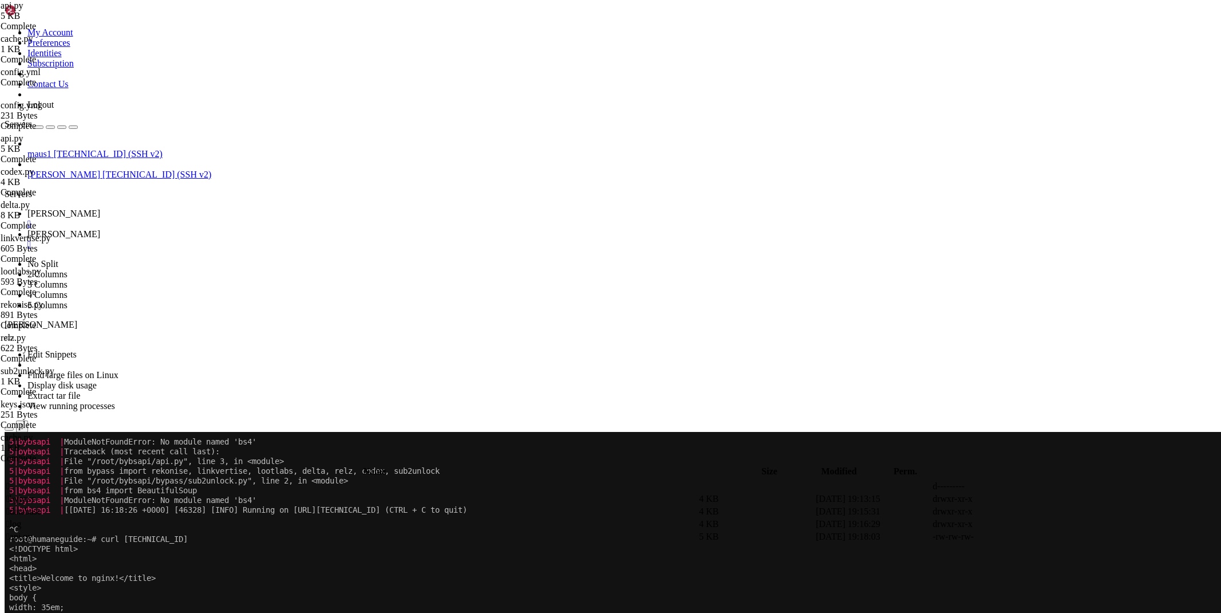
scroll to position [3806, 0]
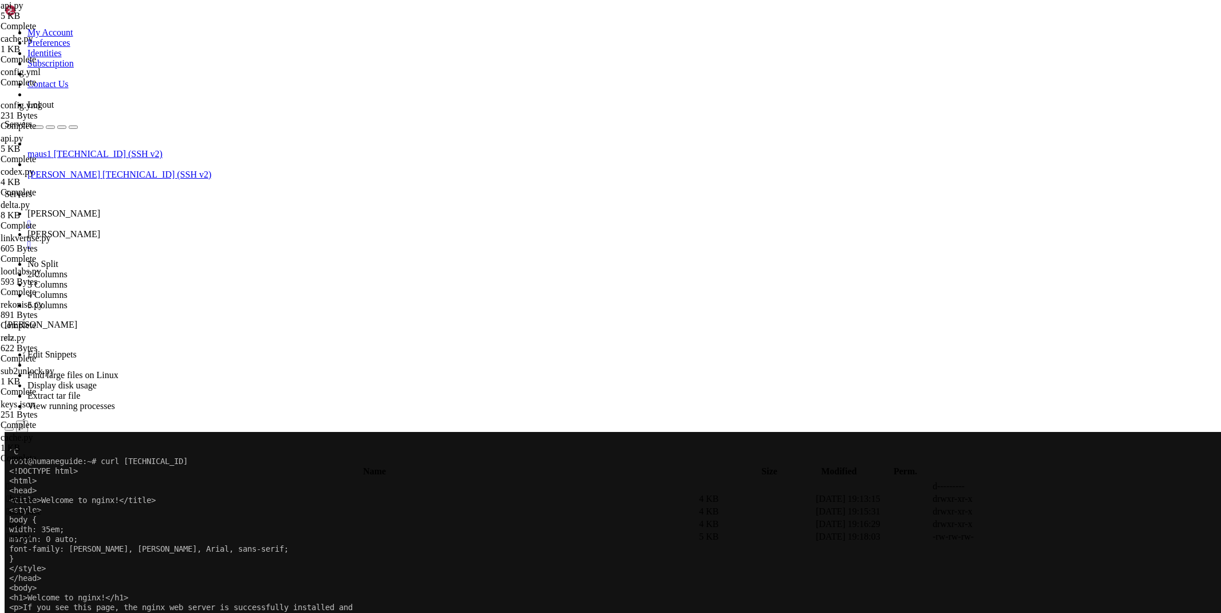
click at [100, 229] on span "[PERSON_NAME]" at bounding box center [63, 234] width 73 height 10
click at [1050, 537] on icon at bounding box center [1050, 537] width 0 height 0
click at [100, 208] on span "[PERSON_NAME]" at bounding box center [63, 213] width 73 height 10
click at [27, 229] on icon at bounding box center [27, 234] width 0 height 10
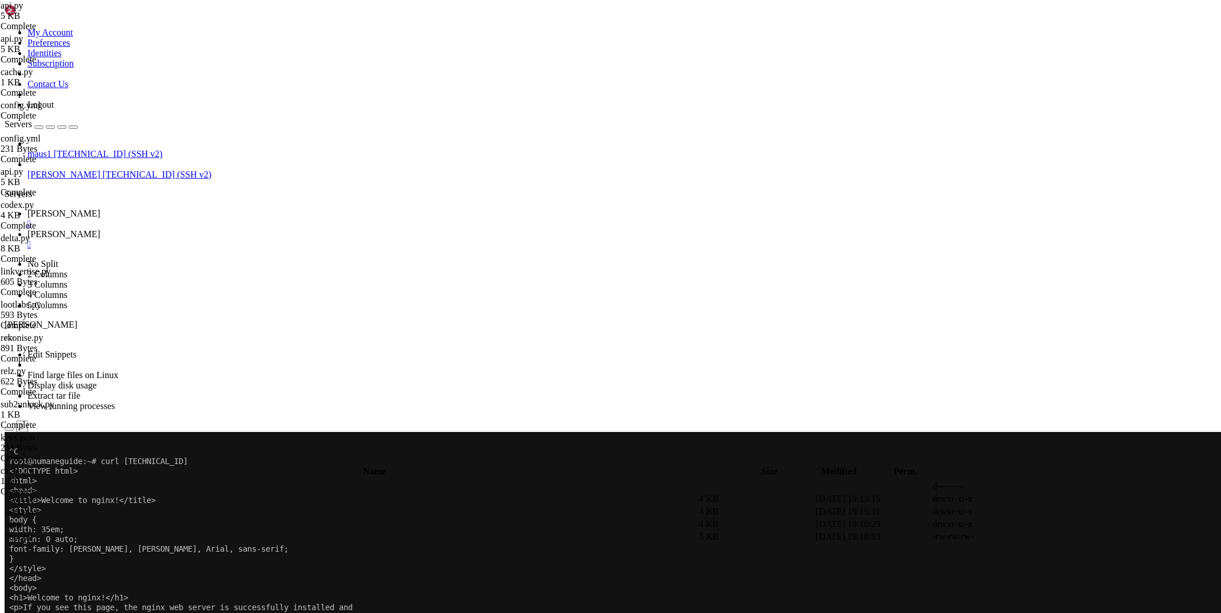
type textarea "async def _start_(): await [DOMAIN_NAME]_task(host='[TECHNICAL_ID]', port=4200)"
click at [159, 208] on link "[PERSON_NAME] " at bounding box center [621, 218] width 1189 height 21
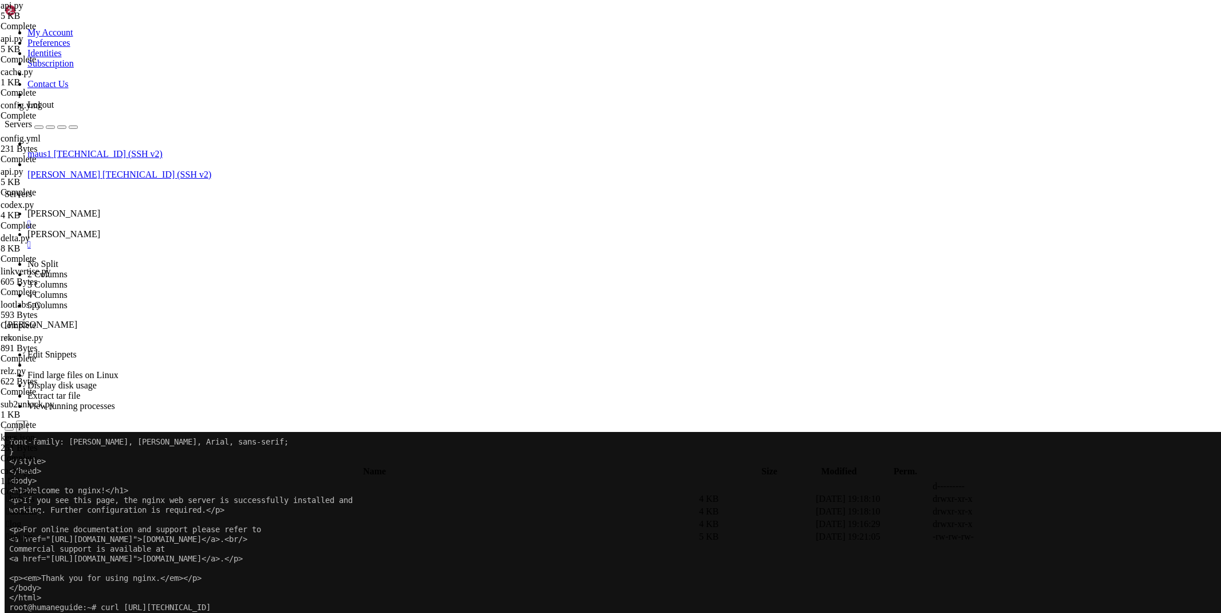
scroll to position [3913, 0]
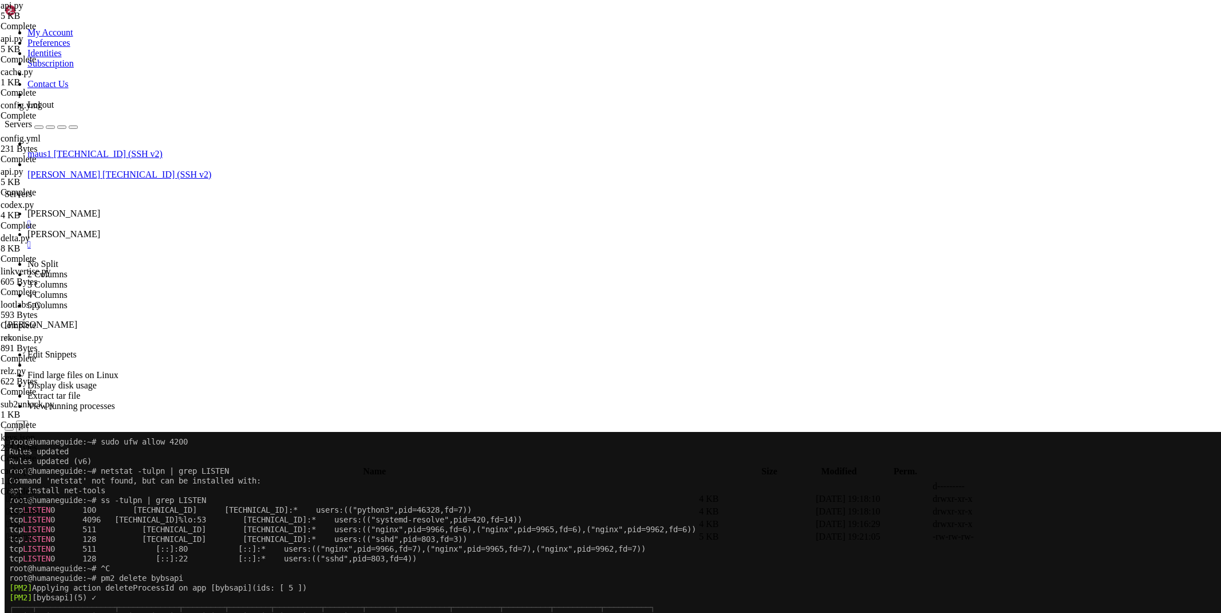
scroll to position [4303, 0]
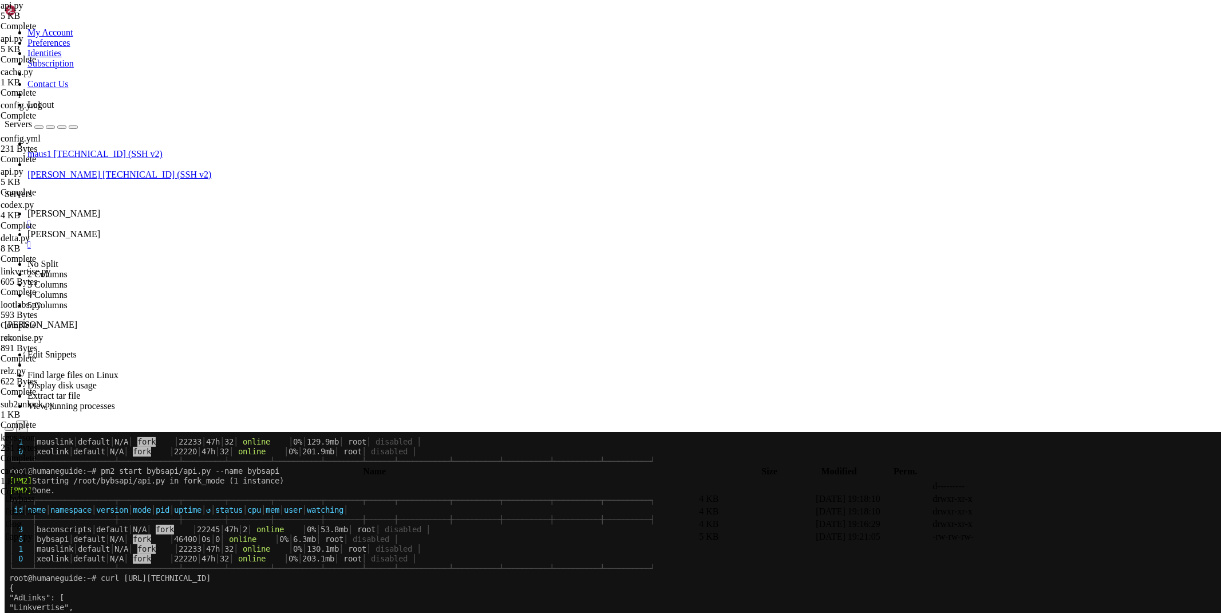
drag, startPoint x: 1134, startPoint y: 607, endPoint x: 1172, endPoint y: 609, distance: 38.4
copy span "[TECHNICAL_ID]"
click at [254, 239] on div "" at bounding box center [621, 244] width 1189 height 10
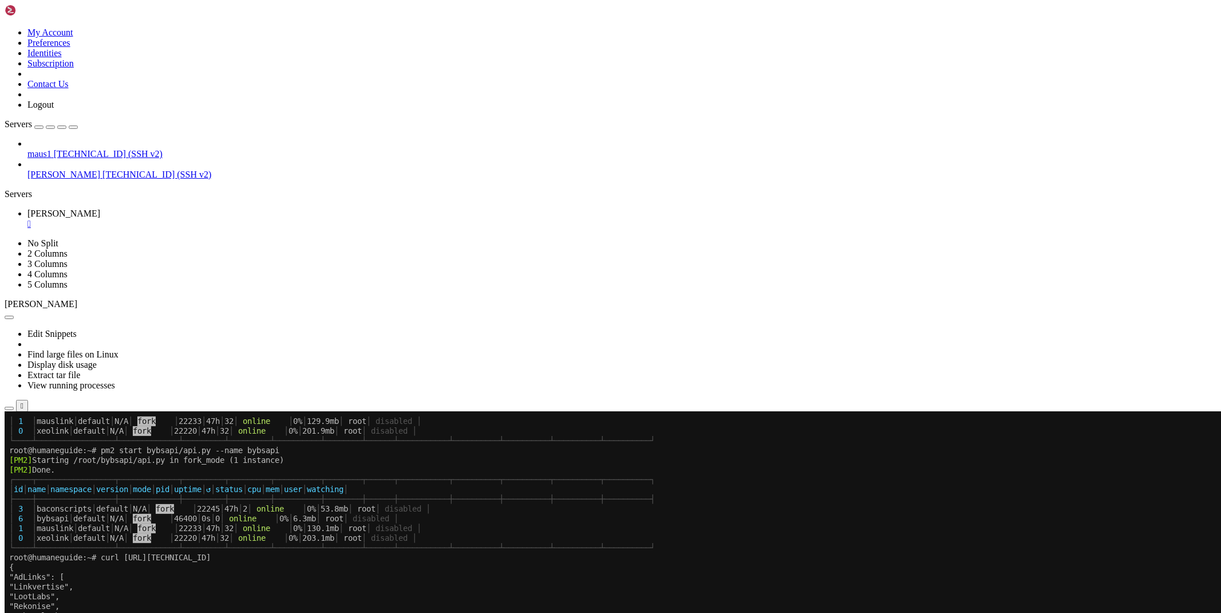
click at [191, 219] on div "" at bounding box center [621, 224] width 1189 height 10
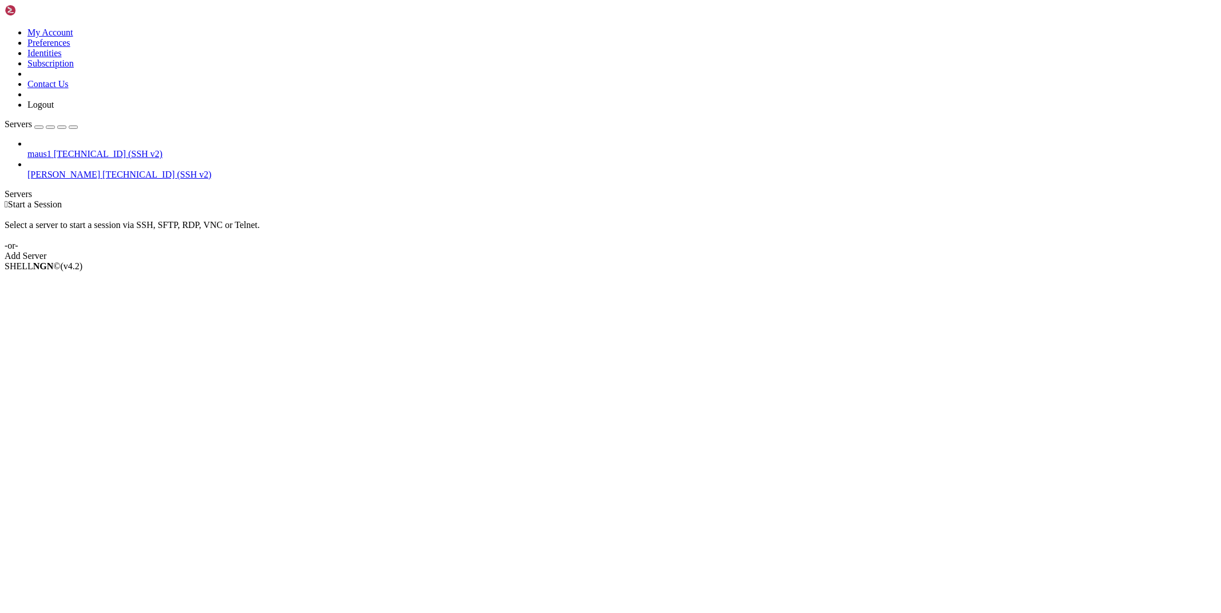
click at [66, 170] on span "[PERSON_NAME]" at bounding box center [63, 175] width 73 height 10
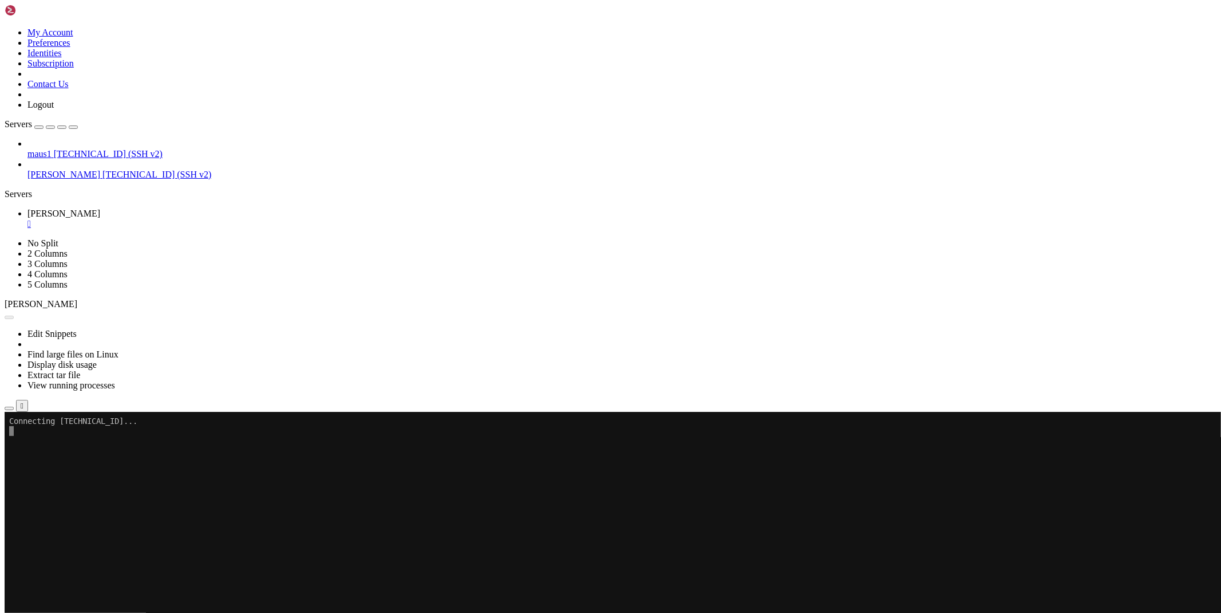
scroll to position [0, 0]
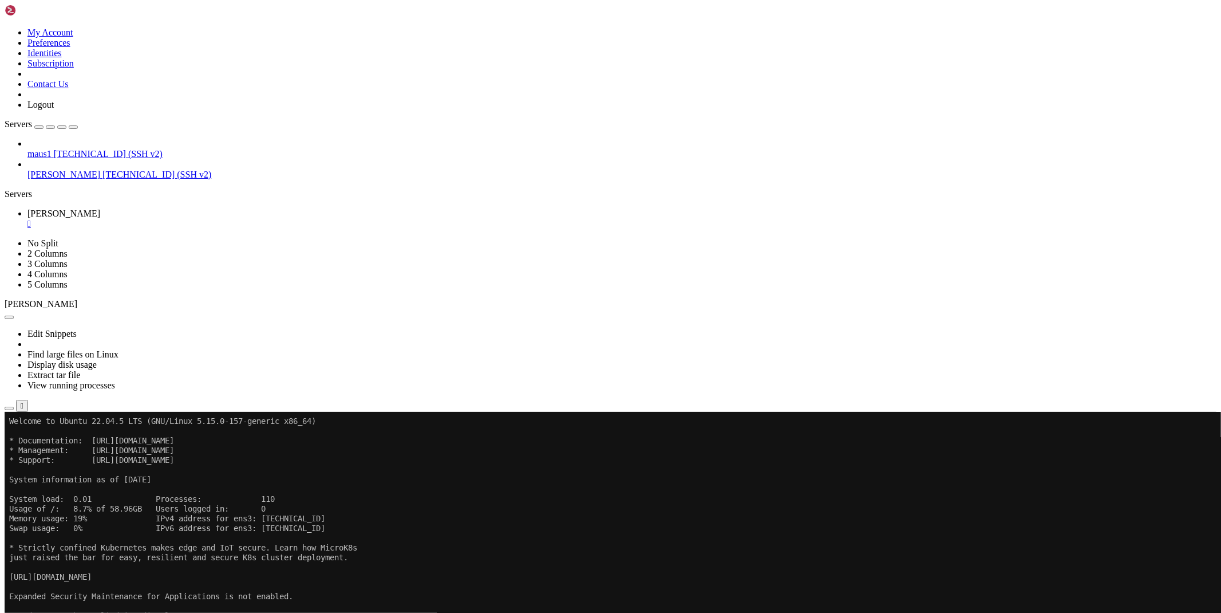
click at [181, 309] on div "Edit Snippets Find large files on Linux Display disk usage Extract tar file Vie…" at bounding box center [611, 360] width 1212 height 103
click at [9, 408] on icon "button" at bounding box center [9, 408] width 0 height 0
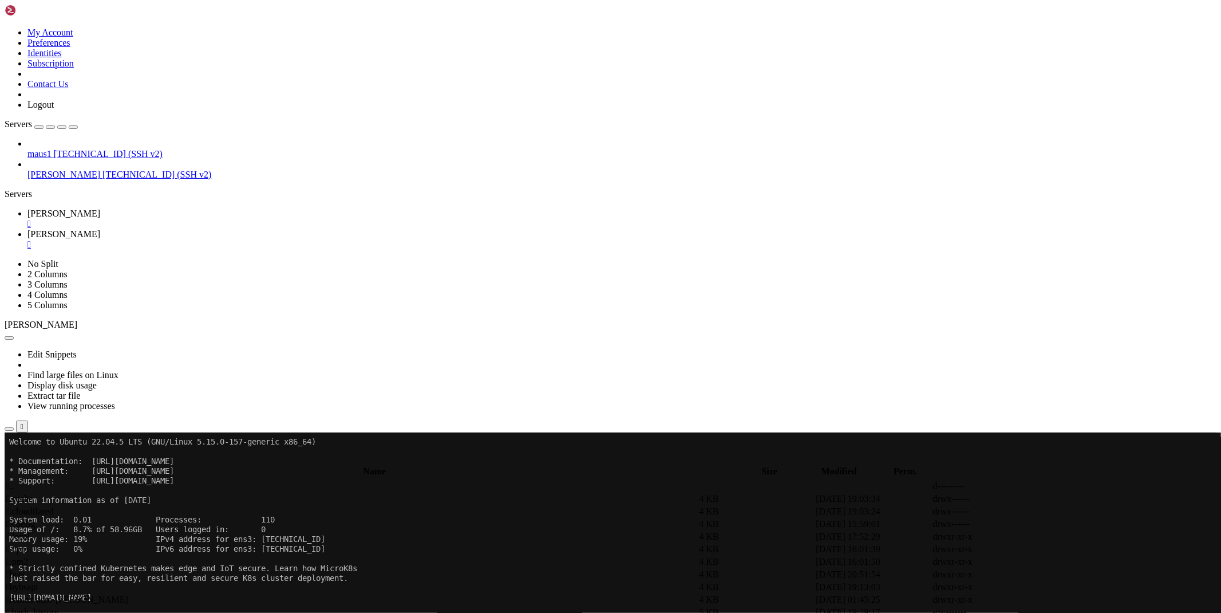
click at [25, 569] on span " bots" at bounding box center [15, 574] width 19 height 10
click at [44, 506] on span " mauslink" at bounding box center [24, 511] width 37 height 10
click at [931, 493] on td "[DATE] 19:00:02" at bounding box center [873, 498] width 116 height 11
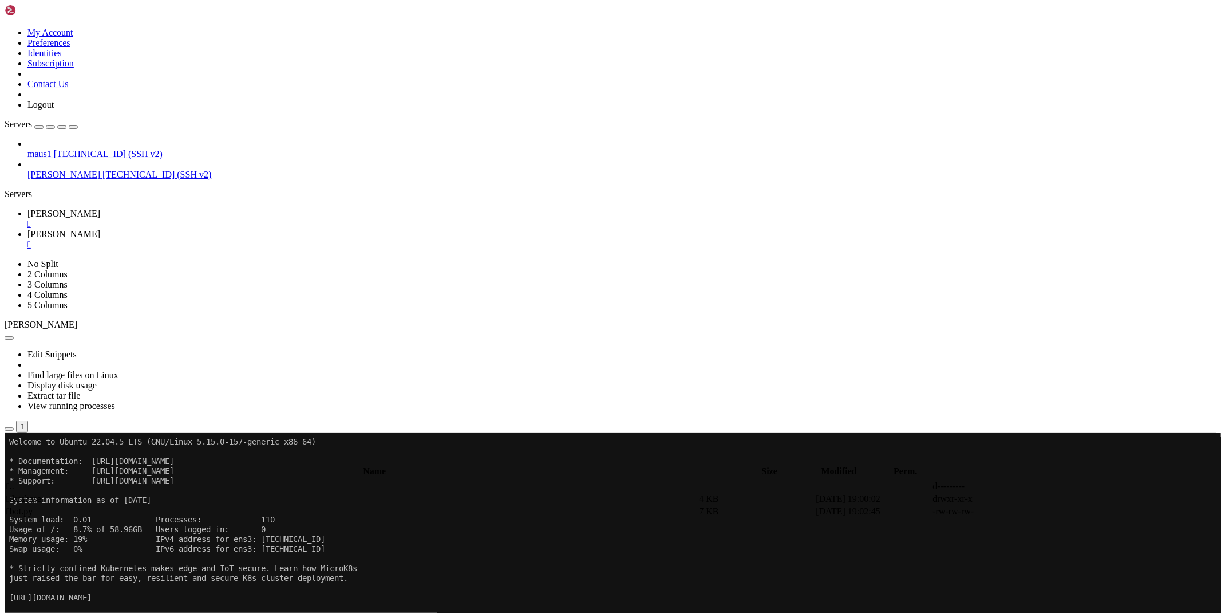
click at [931, 493] on td "[DATE] 19:00:02" at bounding box center [873, 498] width 116 height 11
type input "/root/bots/mauslink/database"
click at [1050, 499] on link at bounding box center [1050, 499] width 0 height 0
